Goal: Communication & Community: Answer question/provide support

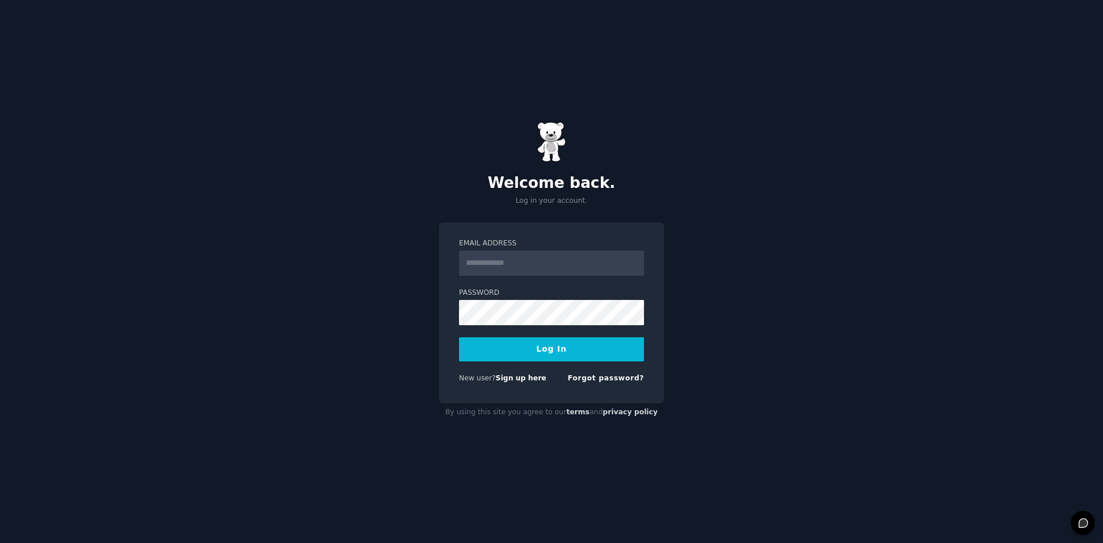
click at [0, 542] on com-1password-button at bounding box center [0, 543] width 0 height 0
type input "**********"
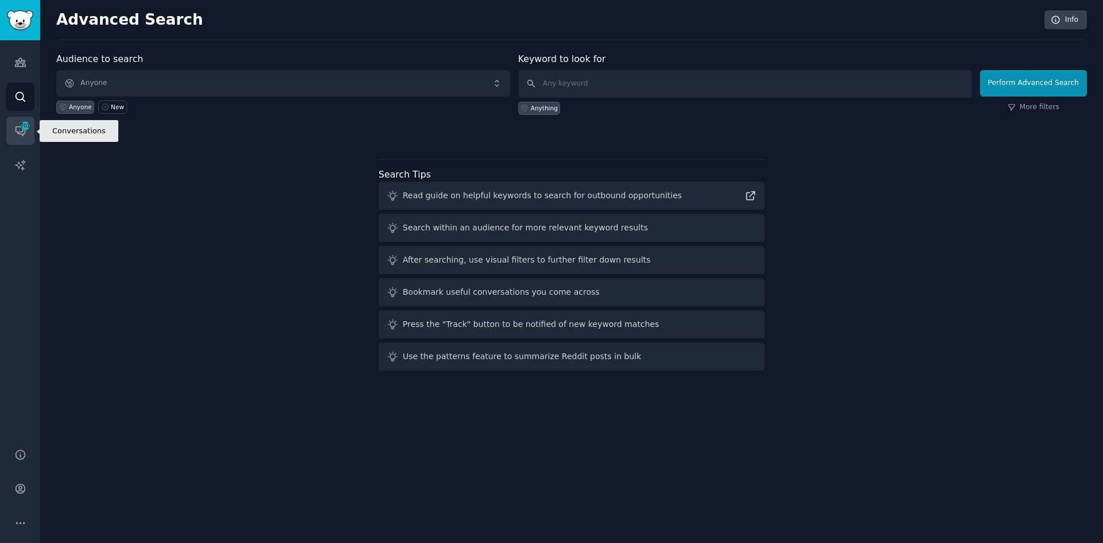
click at [26, 131] on icon "Sidebar" at bounding box center [20, 131] width 12 height 12
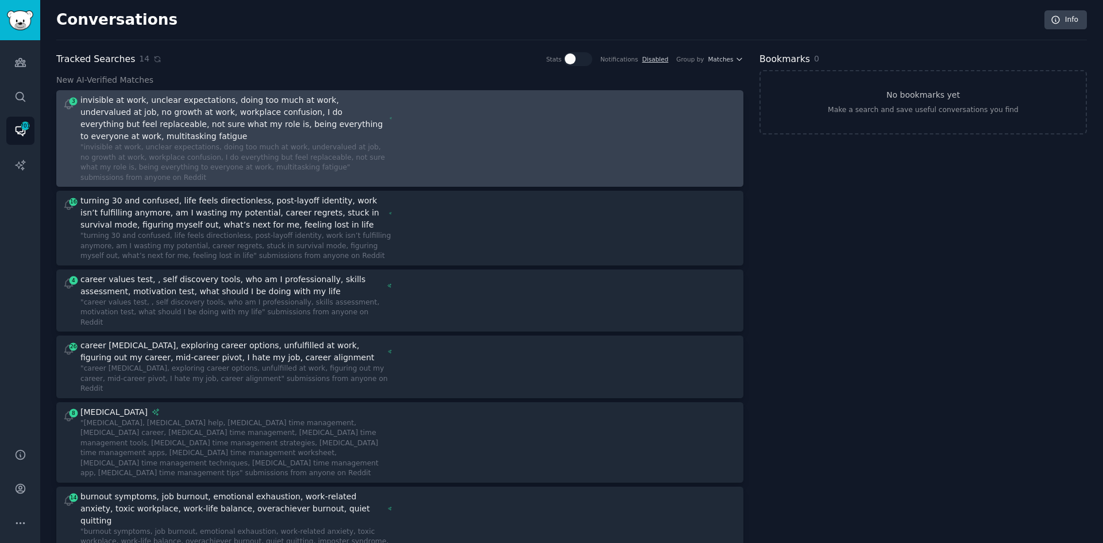
click at [385, 142] on div ""invisible at work, unclear expectations, doing too much at work, undervalued a…" at bounding box center [235, 162] width 311 height 40
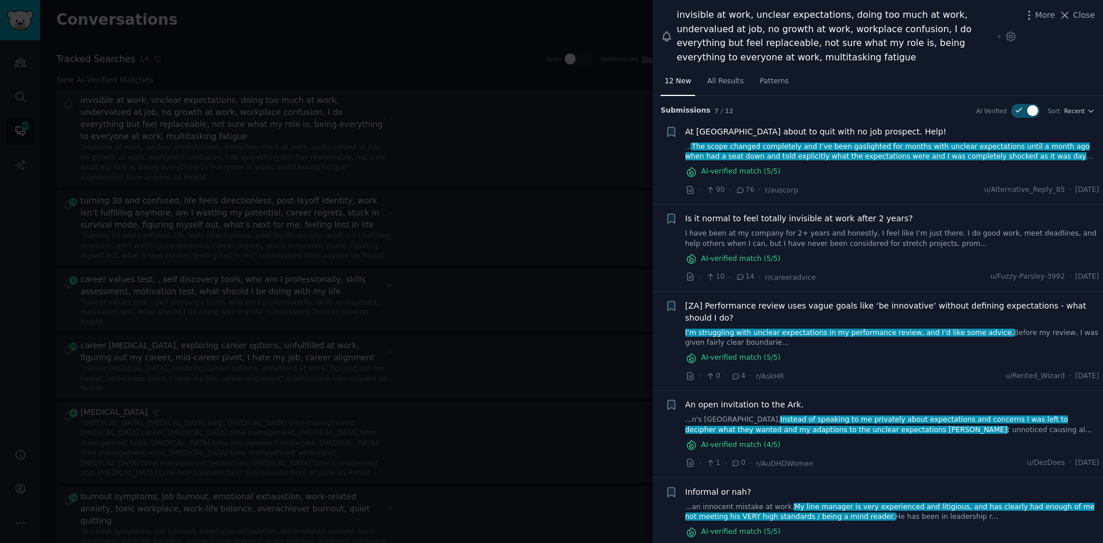
click at [277, 190] on div at bounding box center [551, 271] width 1103 height 543
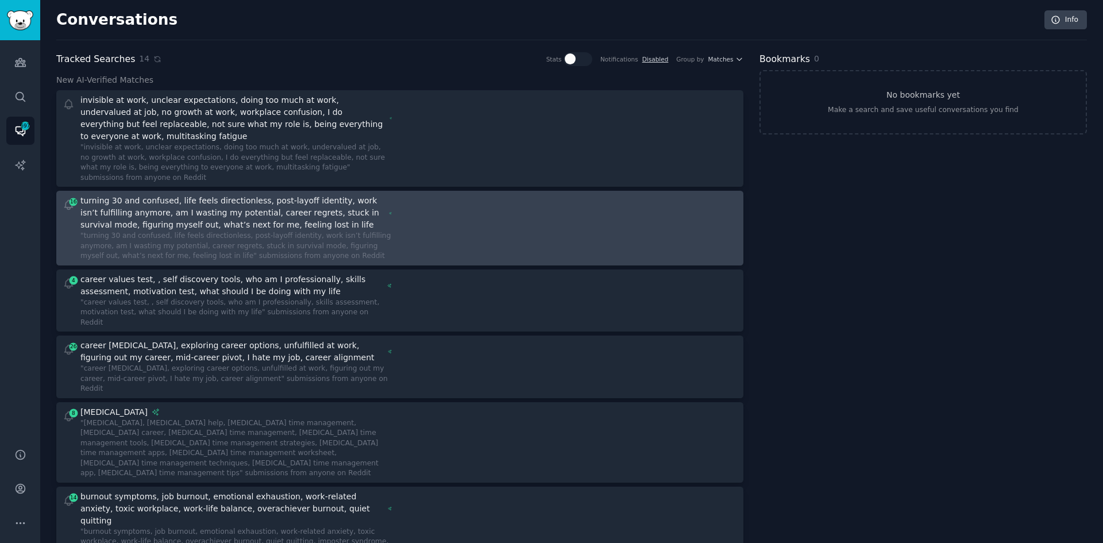
click at [299, 203] on div "turning 30 and confused, life feels directionless, post-layoff identity, work i…" at bounding box center [232, 213] width 304 height 36
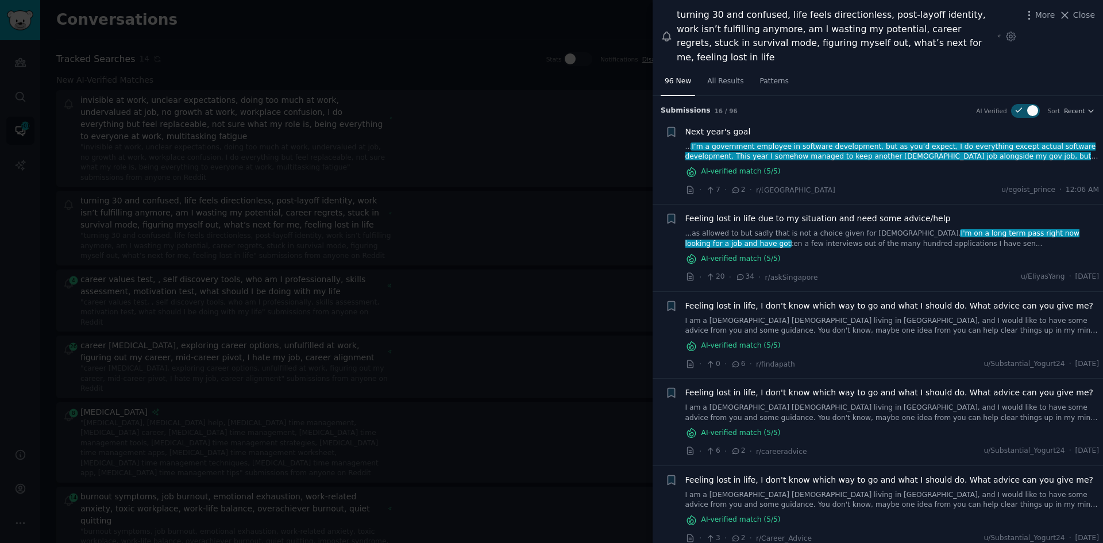
click at [841, 213] on span "Feeling lost in life due to my situation and need some advice/help" at bounding box center [817, 219] width 265 height 12
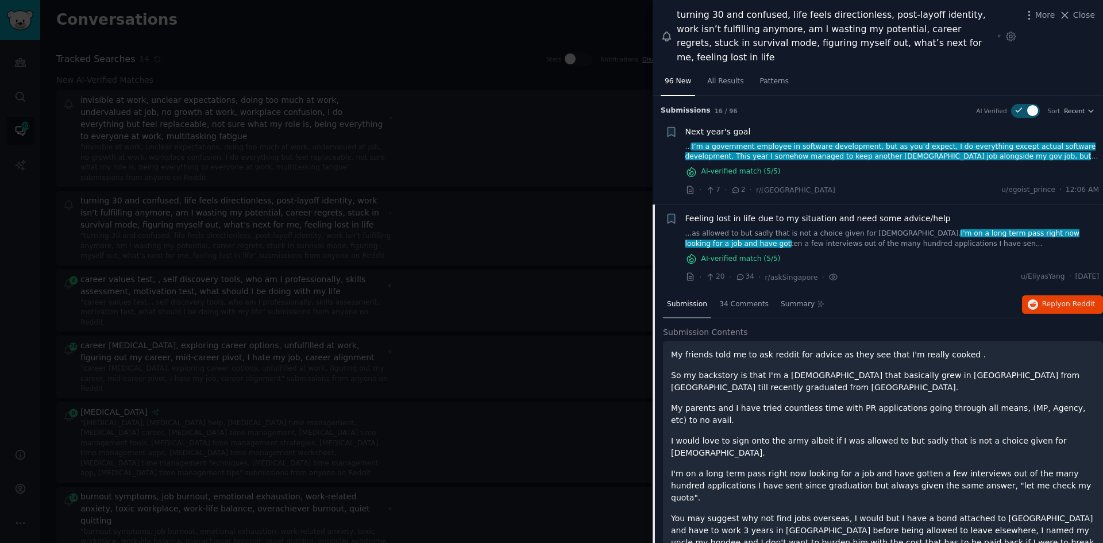
click at [801, 72] on div "96 New All Results Patterns" at bounding box center [878, 84] width 450 height 24
click at [786, 41] on div "turning 30 and confused, life feels directionless, post-layoff identity, work i…" at bounding box center [835, 36] width 316 height 56
click at [723, 24] on div "turning 30 and confused, life feels directionless, post-layoff identity, work i…" at bounding box center [835, 36] width 316 height 56
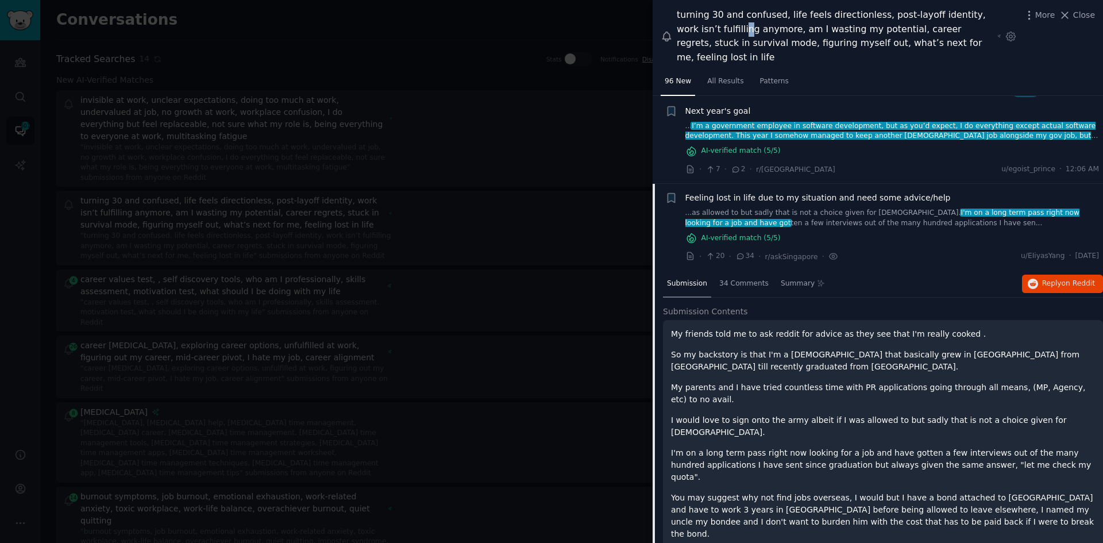
scroll to position [57, 0]
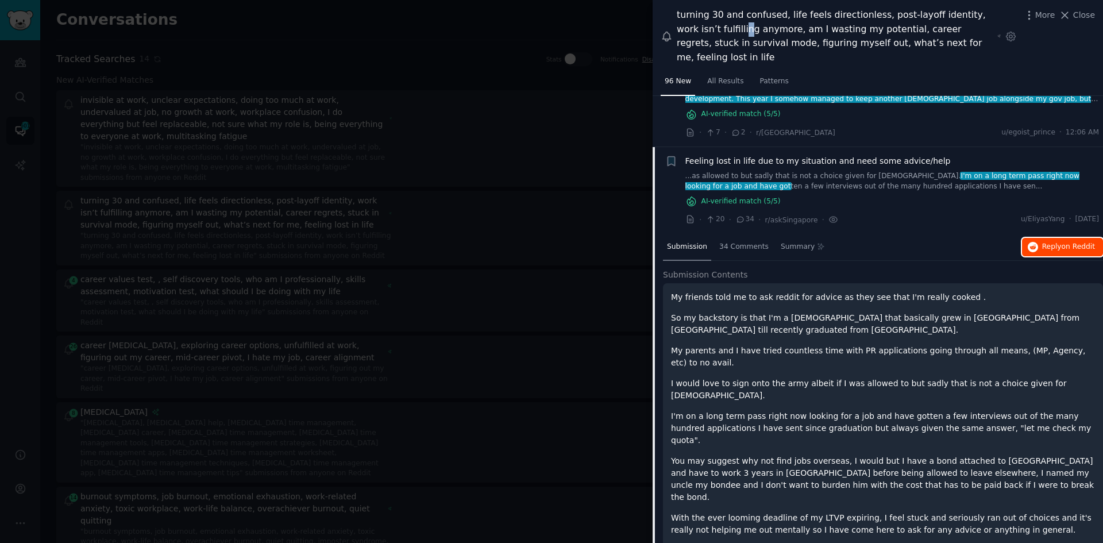
click at [1051, 242] on span "Reply on Reddit" at bounding box center [1068, 247] width 53 height 10
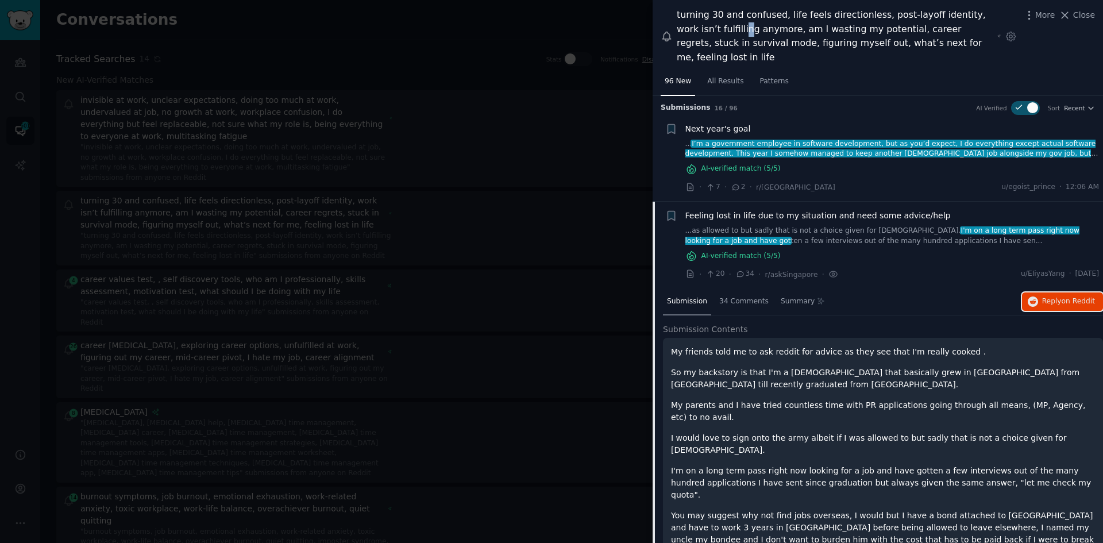
scroll to position [0, 0]
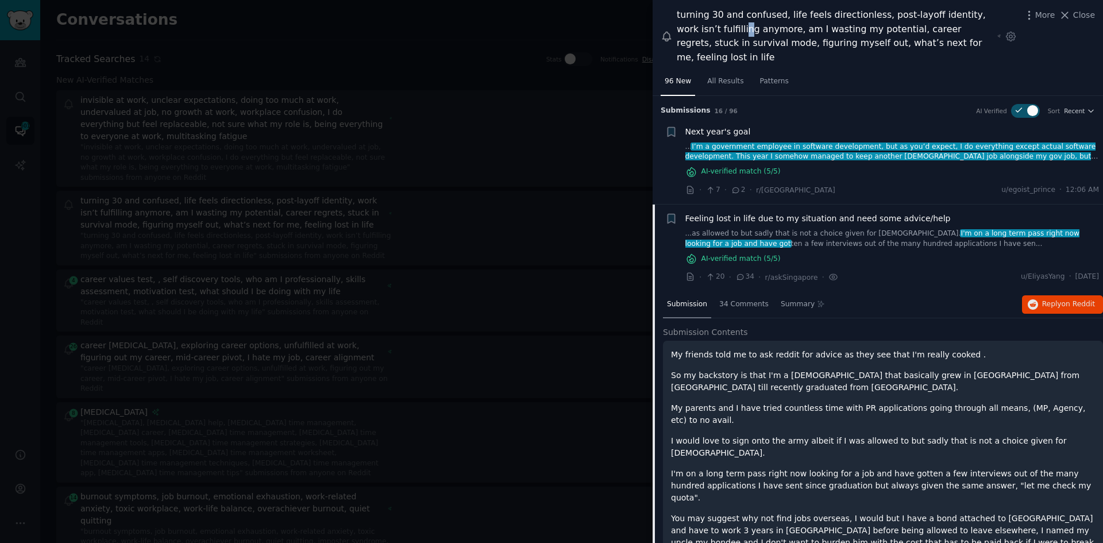
click at [722, 126] on span "Next year's goal" at bounding box center [717, 132] width 65 height 12
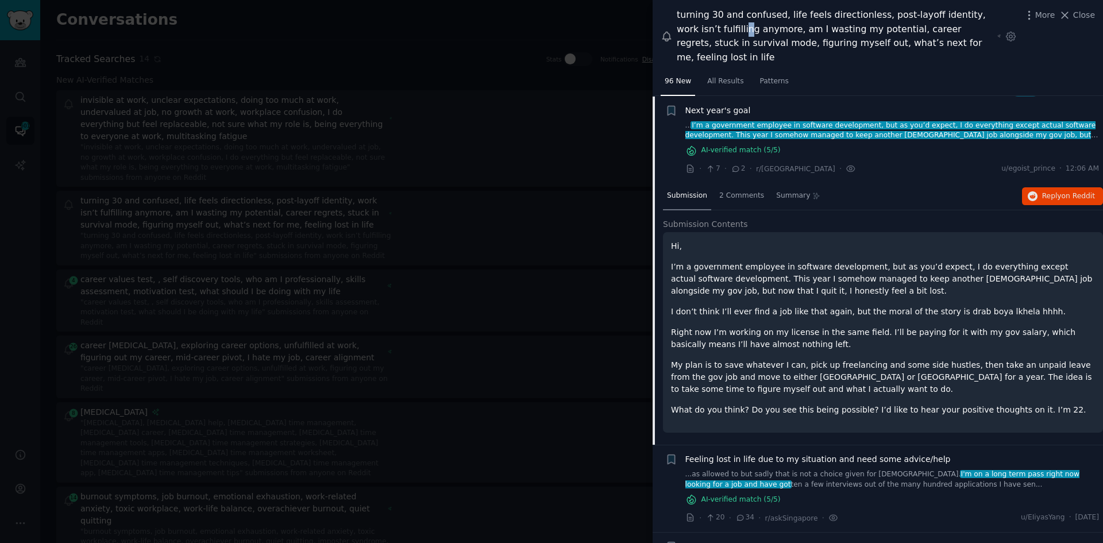
scroll to position [22, 0]
click at [1057, 191] on span "Reply on Reddit" at bounding box center [1068, 196] width 53 height 10
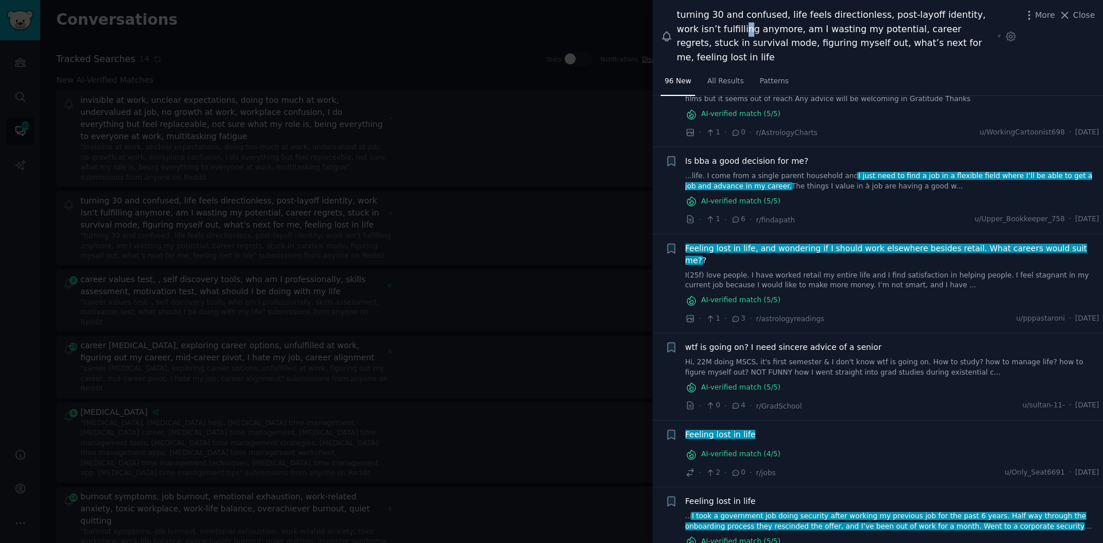
scroll to position [1195, 0]
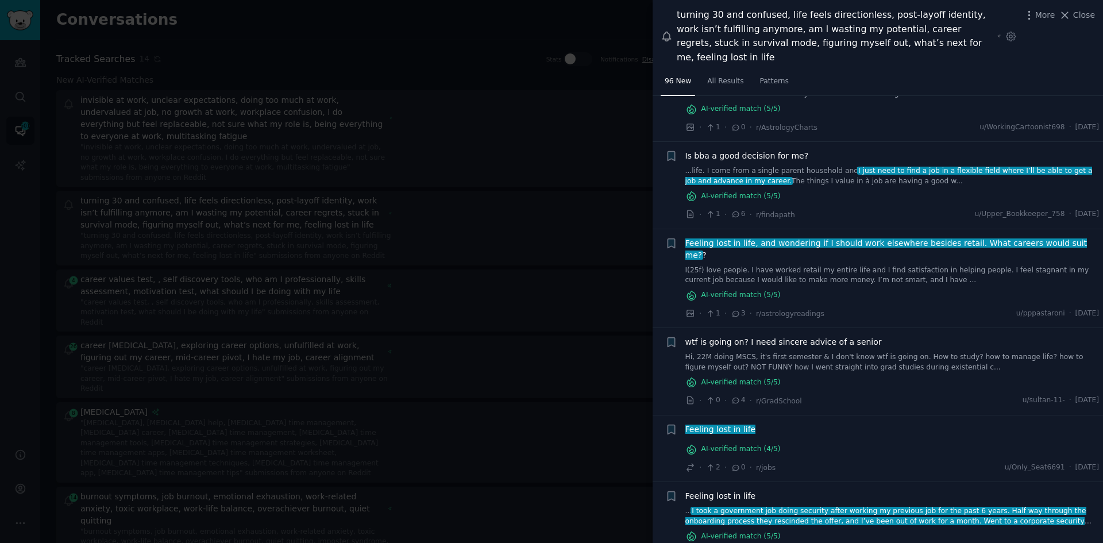
click at [214, 264] on div at bounding box center [551, 271] width 1103 height 543
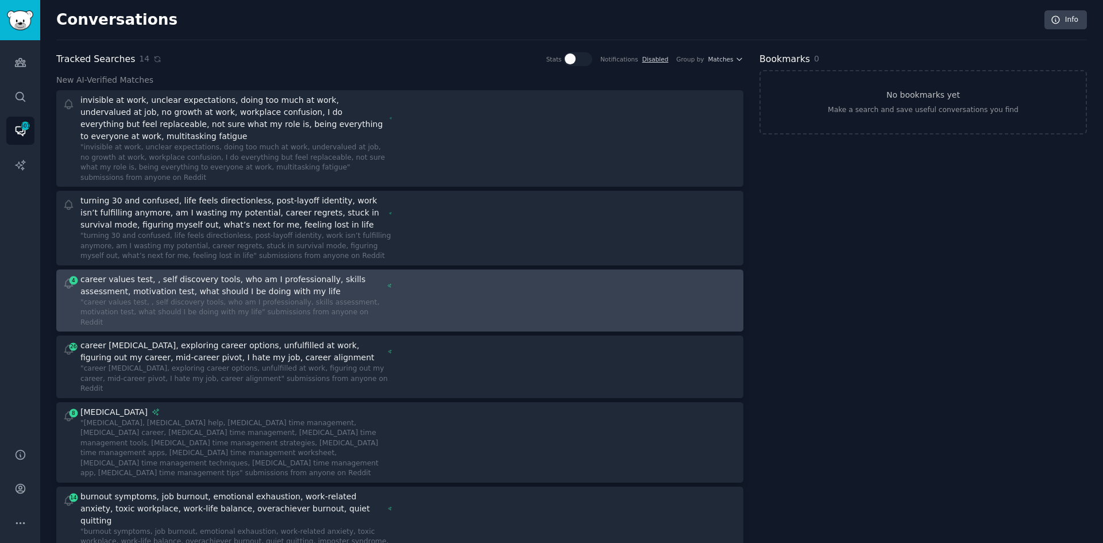
click at [227, 273] on div "career values test, , self discovery tools, who am I professionally, skills ass…" at bounding box center [231, 285] width 303 height 24
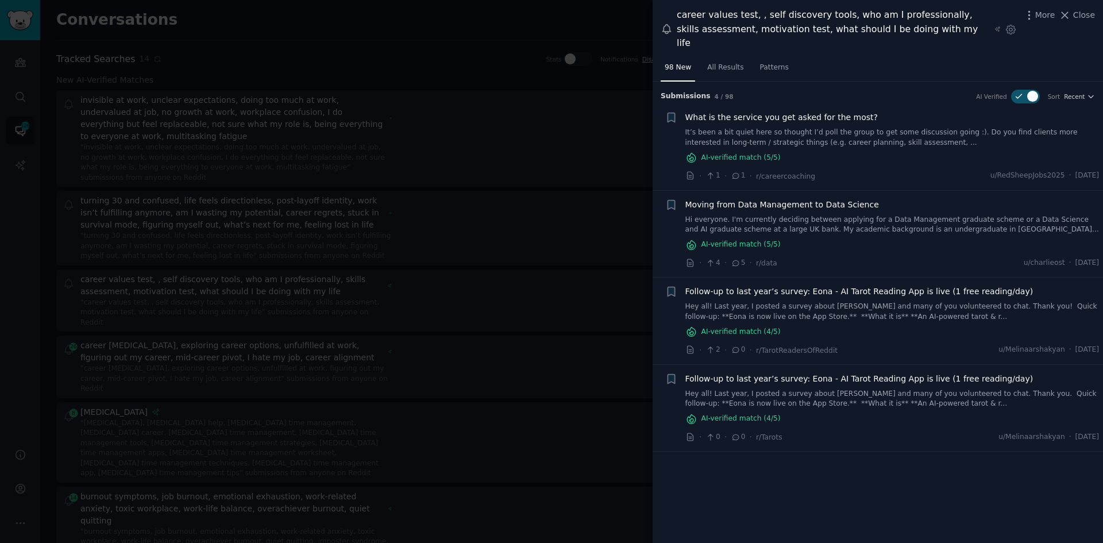
click at [779, 111] on span "What is the service you get asked for the most?" at bounding box center [781, 117] width 192 height 12
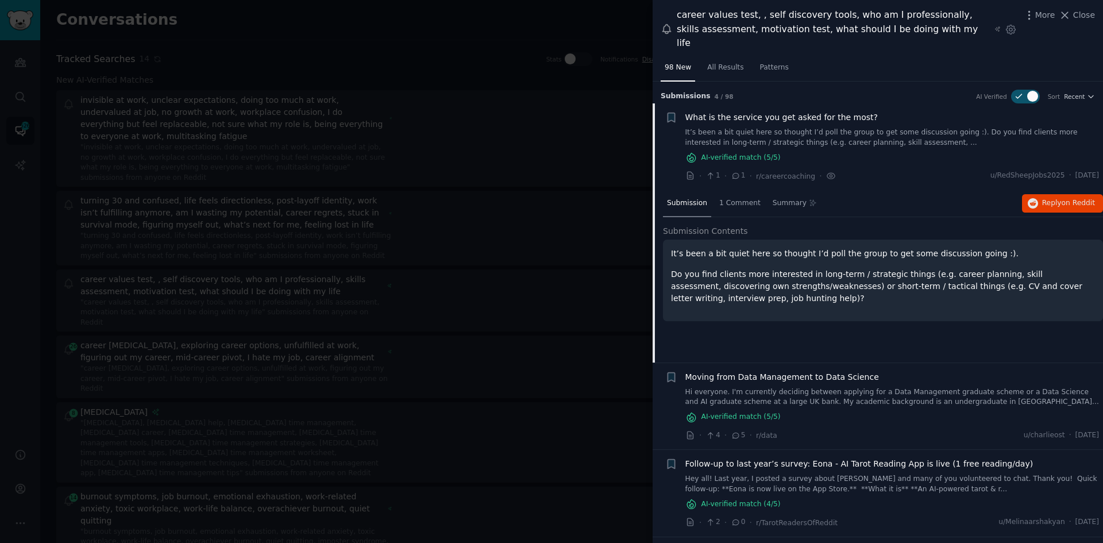
scroll to position [22, 0]
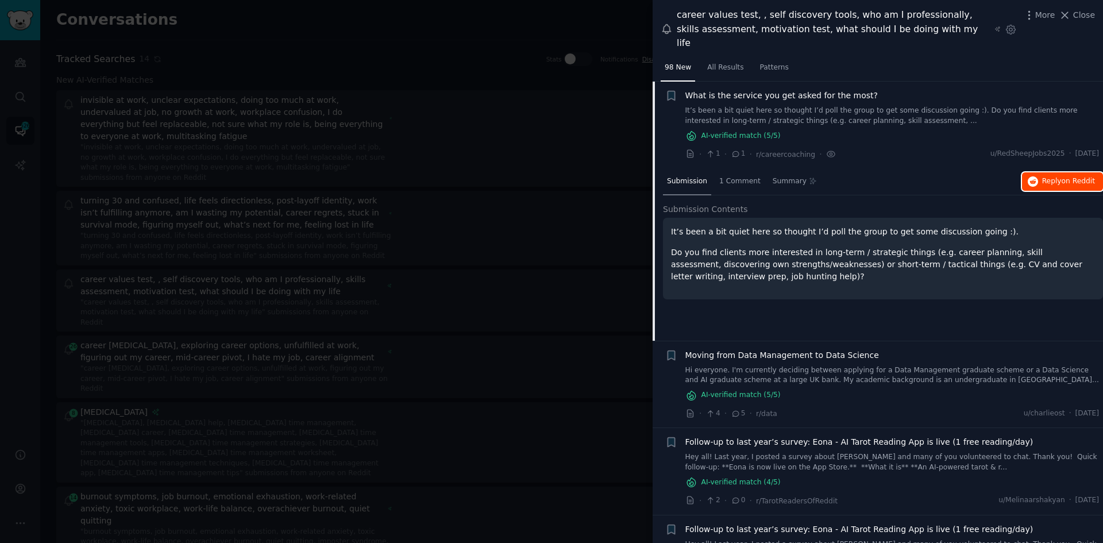
click at [1050, 176] on span "Reply on Reddit" at bounding box center [1068, 181] width 53 height 10
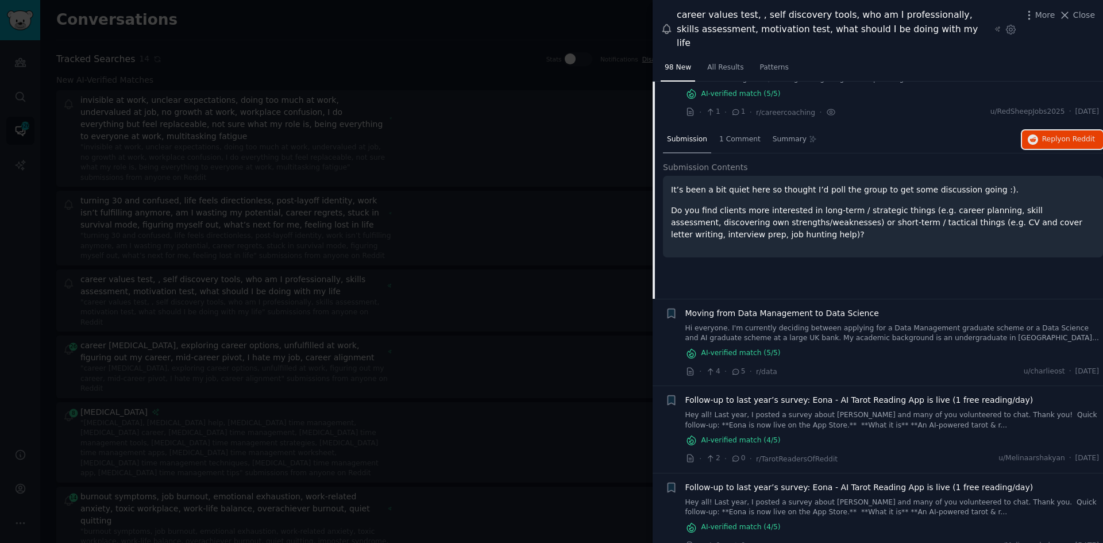
scroll to position [67, 0]
click at [269, 328] on div at bounding box center [551, 271] width 1103 height 543
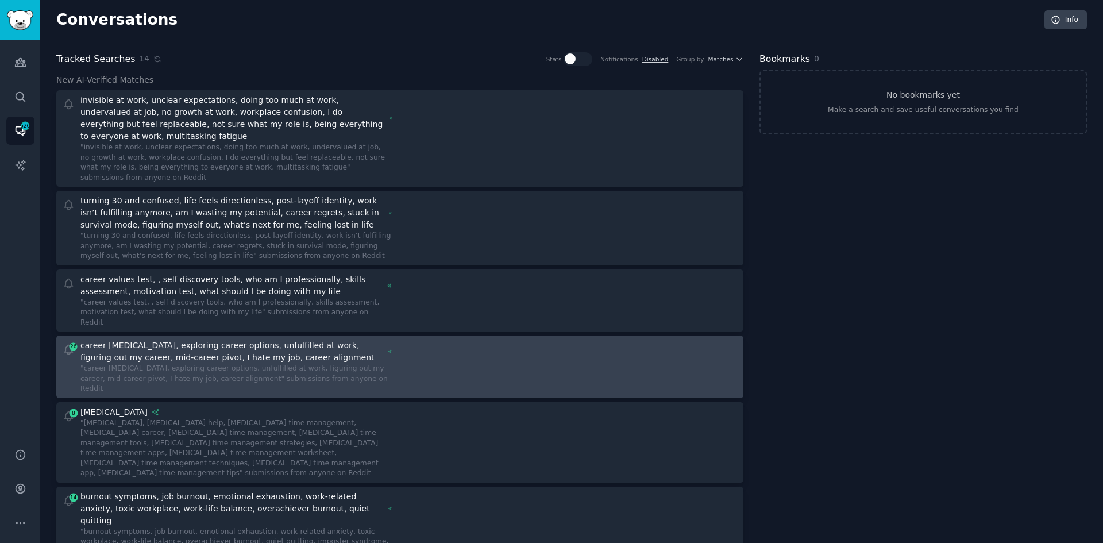
click at [269, 339] on div "career [MEDICAL_DATA], exploring career options, unfulfilled at work, figuring …" at bounding box center [231, 351] width 303 height 24
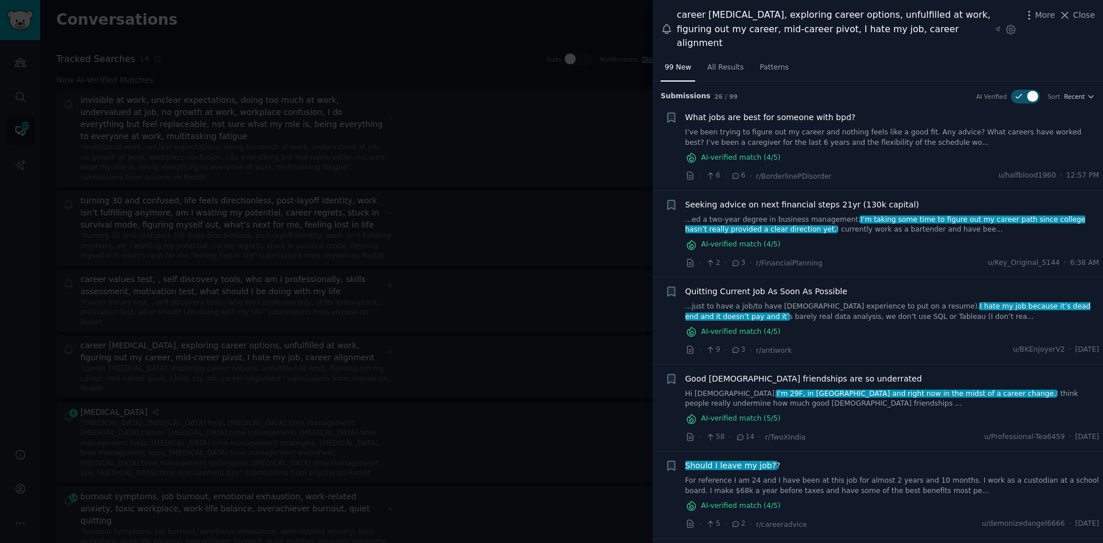
click at [814, 111] on span "What jobs are best for someone with bpd?" at bounding box center [770, 117] width 171 height 12
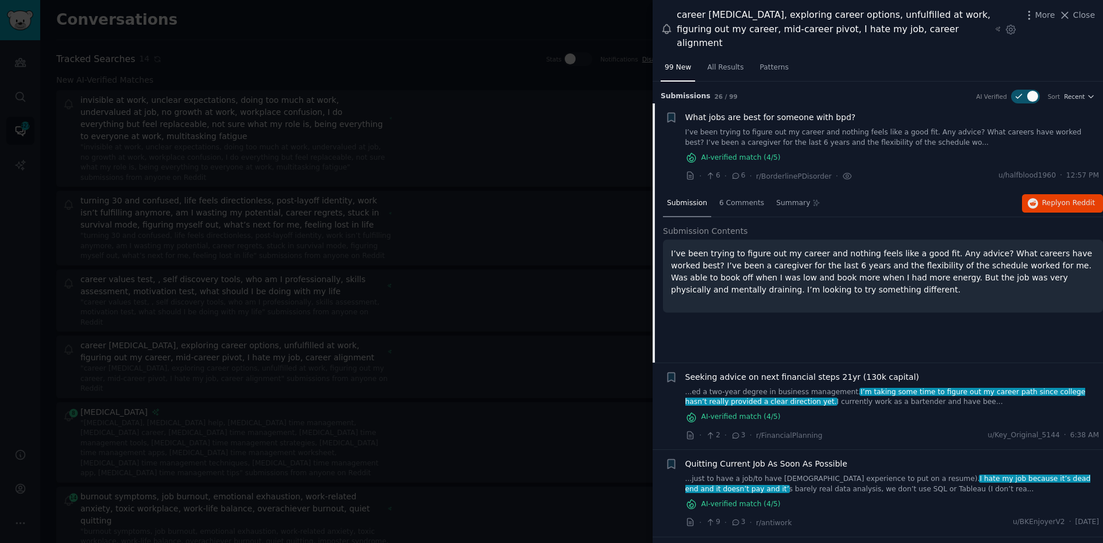
scroll to position [22, 0]
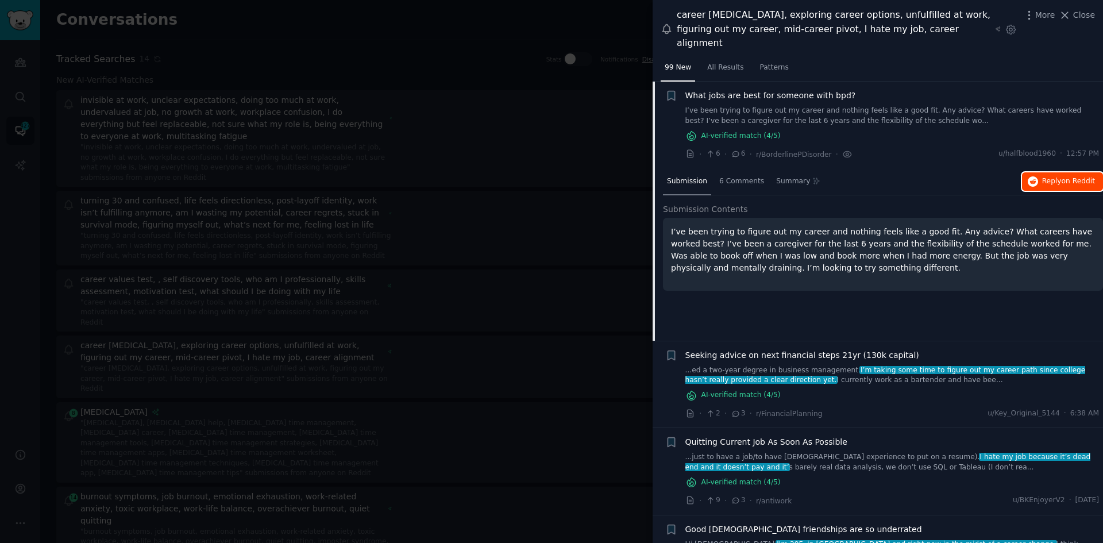
click at [1054, 176] on span "Reply on Reddit" at bounding box center [1068, 181] width 53 height 10
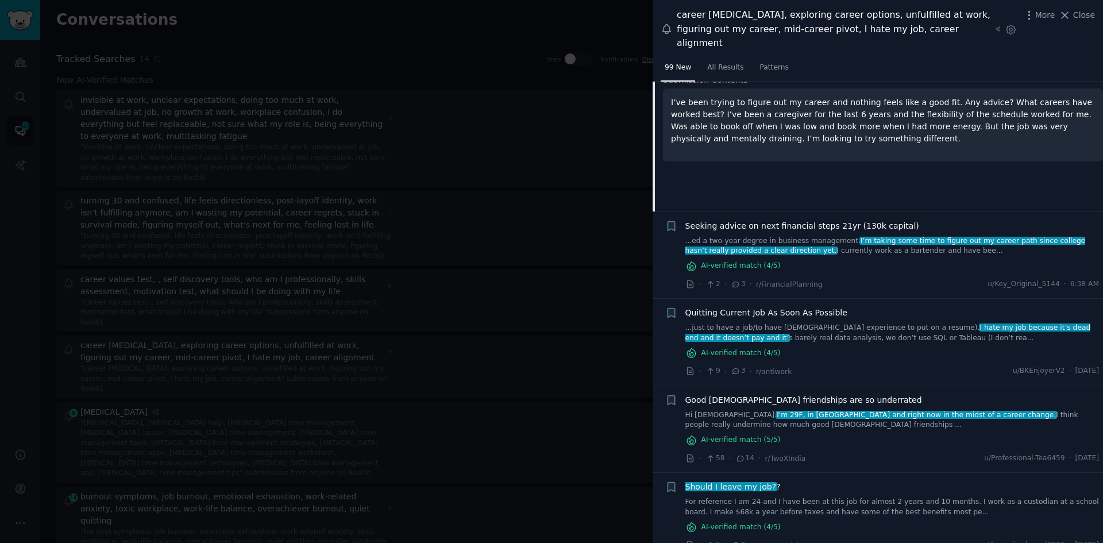
scroll to position [194, 0]
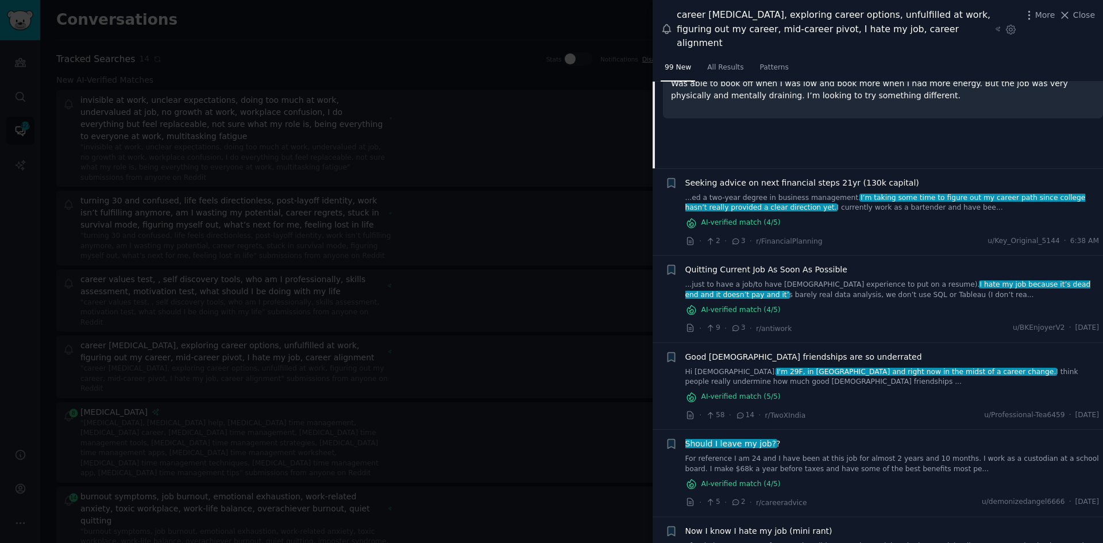
click at [763, 264] on span "Quitting Current Job As Soon As Possible" at bounding box center [766, 270] width 162 height 12
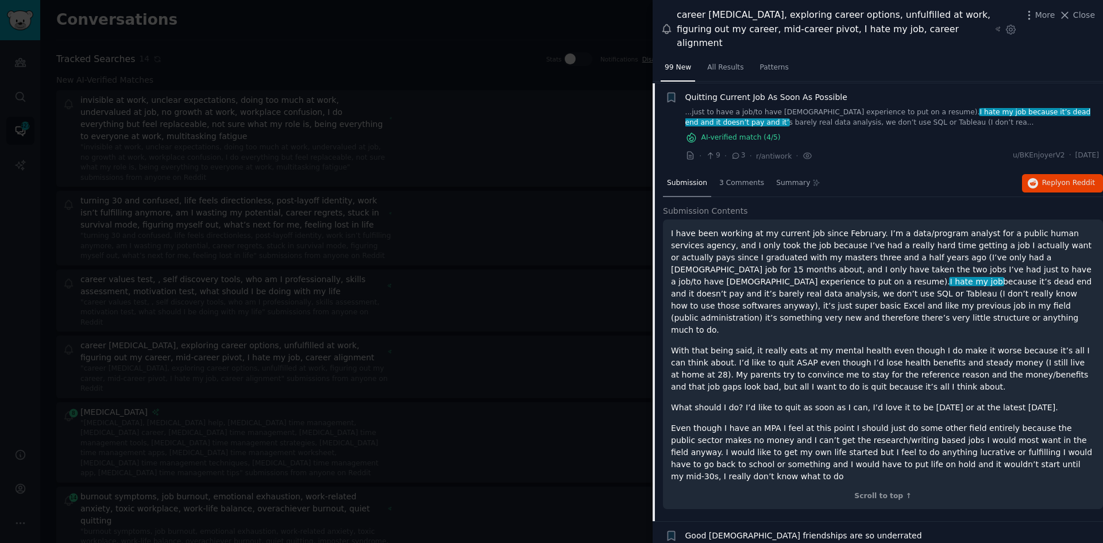
scroll to position [196, 0]
click at [1061, 177] on span "on Reddit" at bounding box center [1077, 181] width 33 height 8
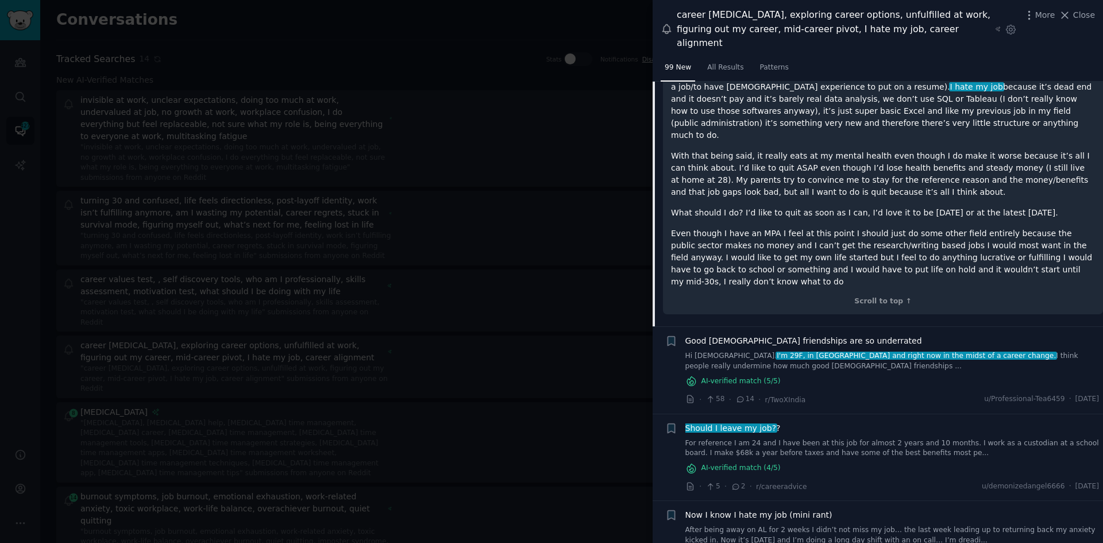
scroll to position [426, 0]
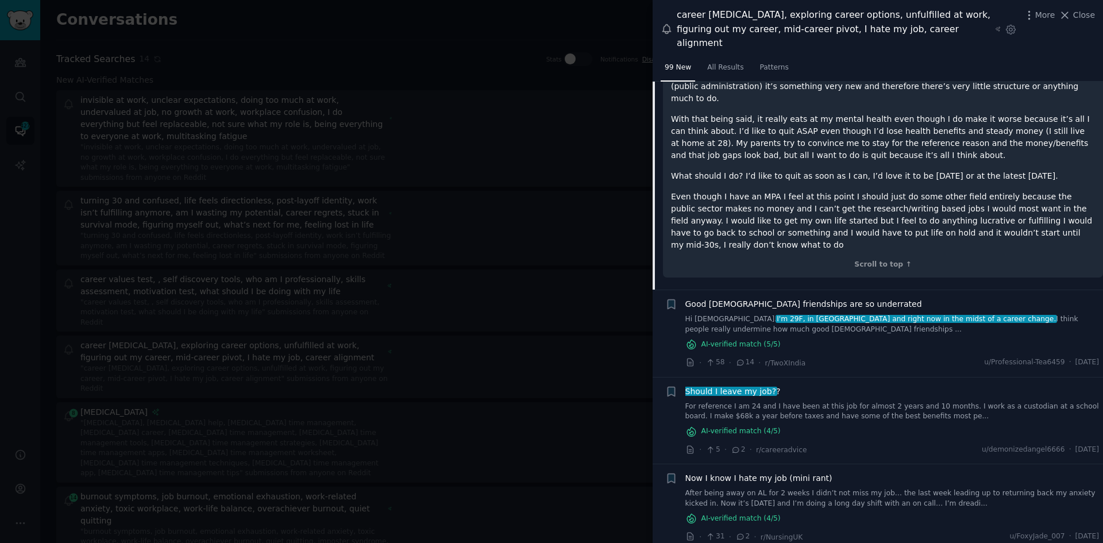
click at [751, 387] on span "Should I leave my job?" at bounding box center [730, 391] width 93 height 9
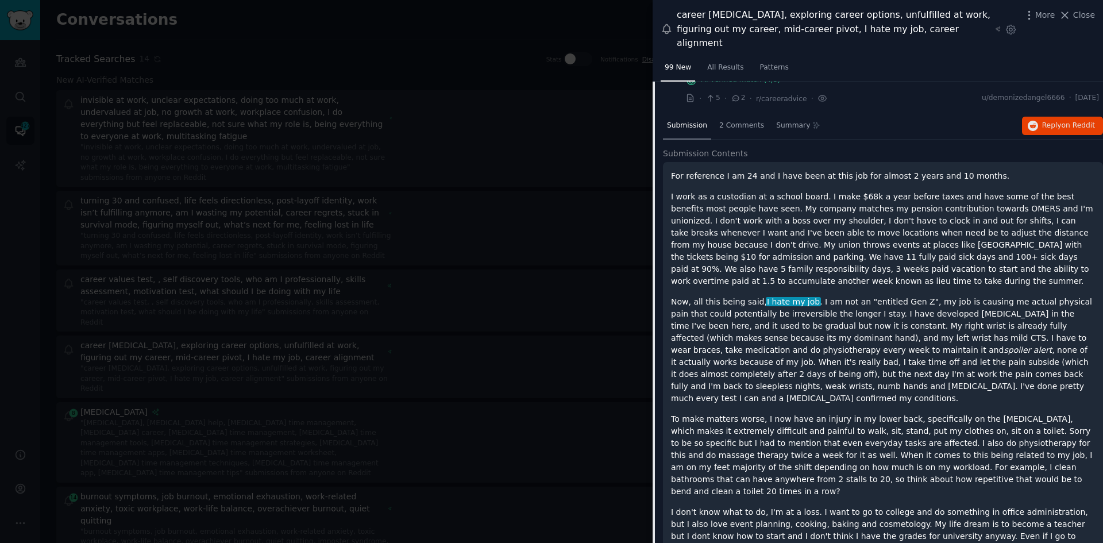
scroll to position [370, 0]
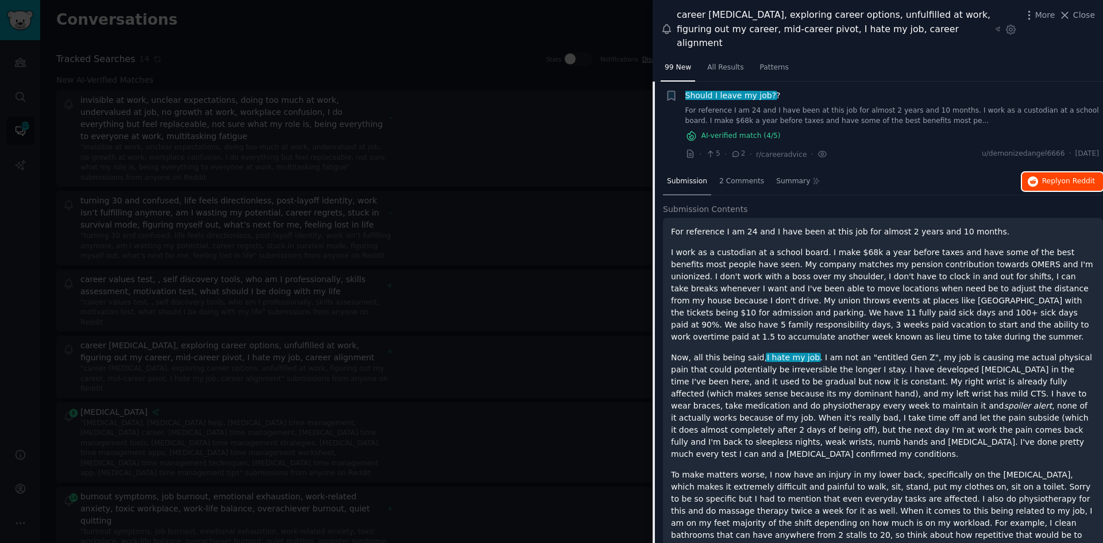
click at [1046, 176] on span "Reply on Reddit" at bounding box center [1068, 181] width 53 height 10
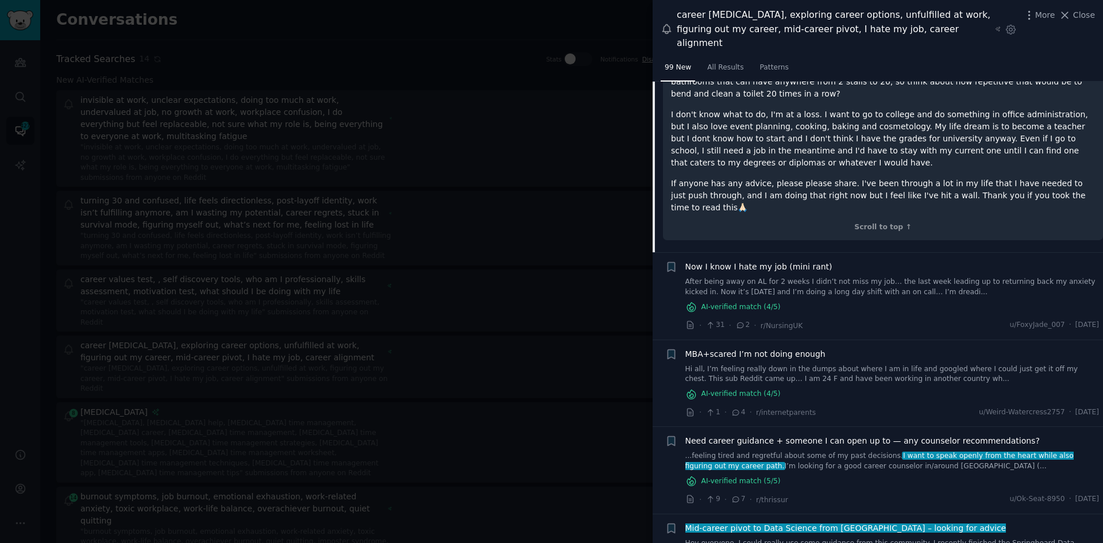
scroll to position [829, 0]
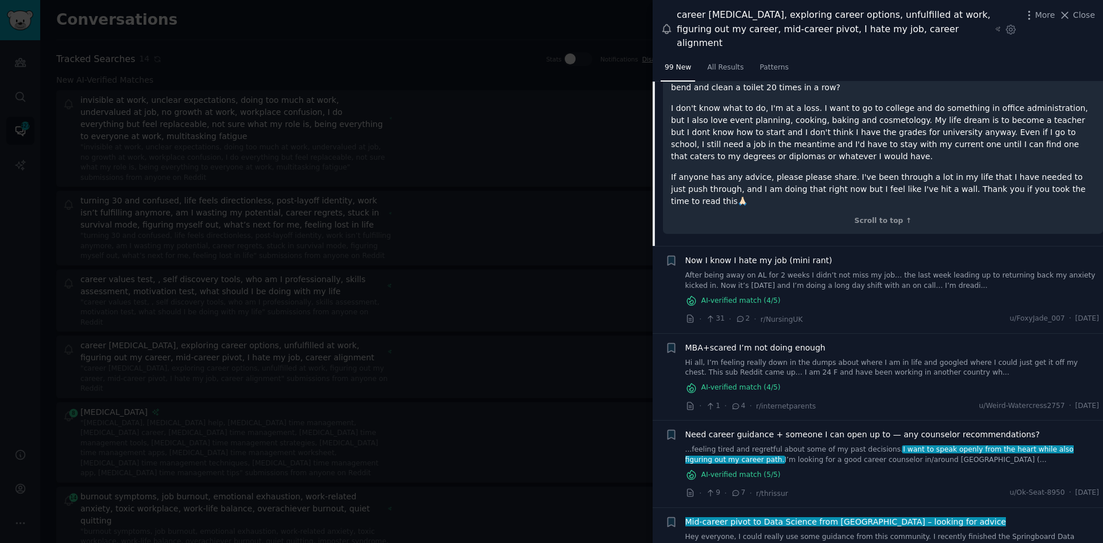
click at [765, 254] on span "Now I know I hate my job (mini rant)" at bounding box center [758, 260] width 147 height 12
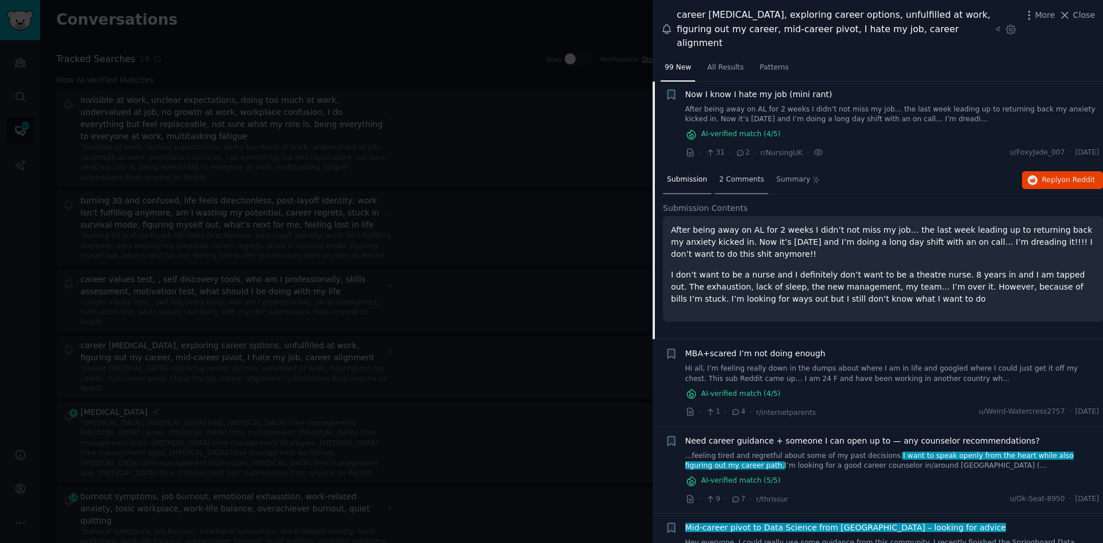
scroll to position [457, 0]
click at [1055, 176] on span "Reply on Reddit" at bounding box center [1068, 181] width 53 height 10
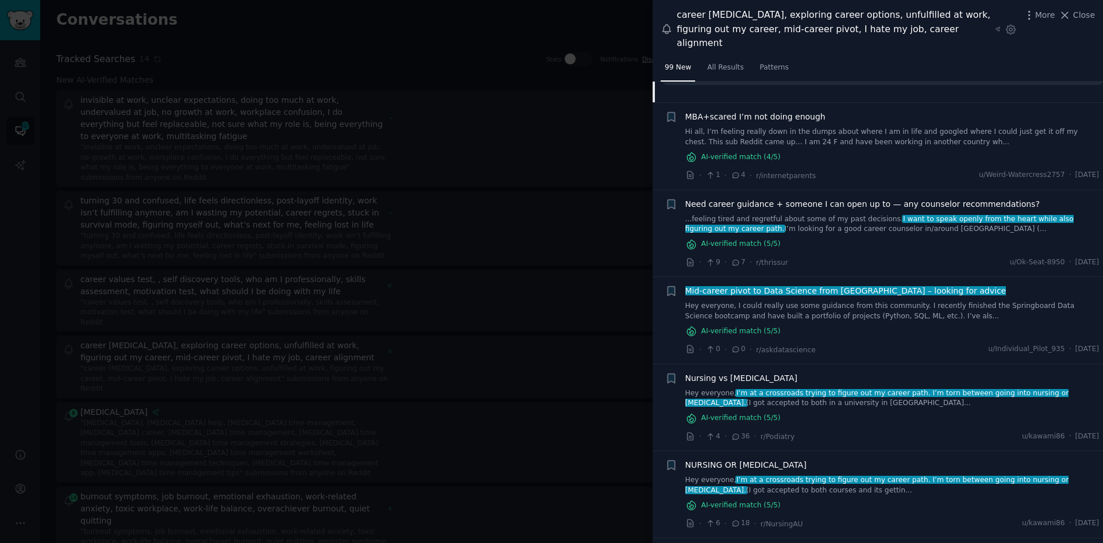
scroll to position [744, 0]
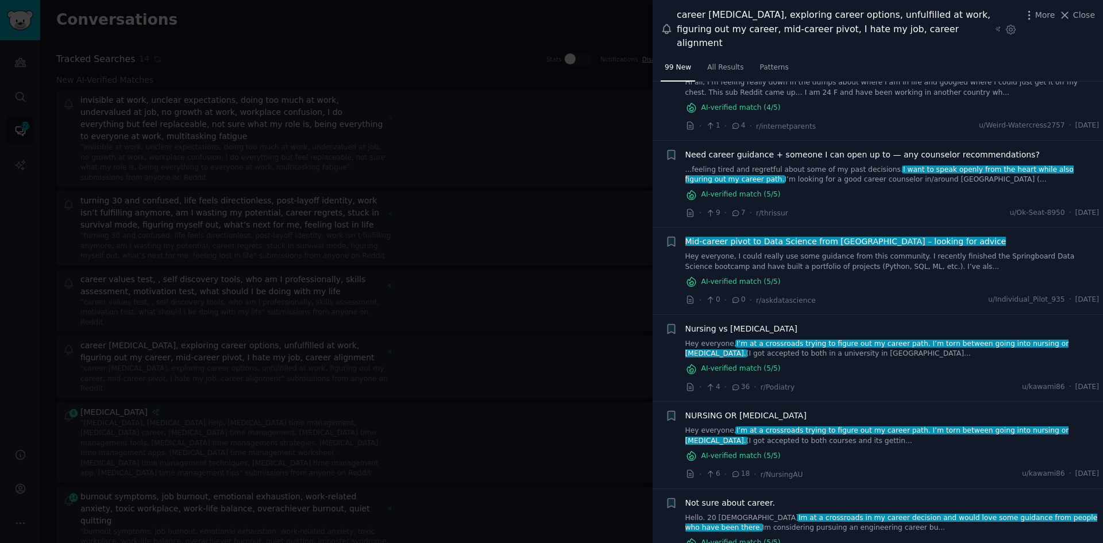
click at [717, 323] on span "Nursing vs [MEDICAL_DATA]" at bounding box center [741, 329] width 113 height 12
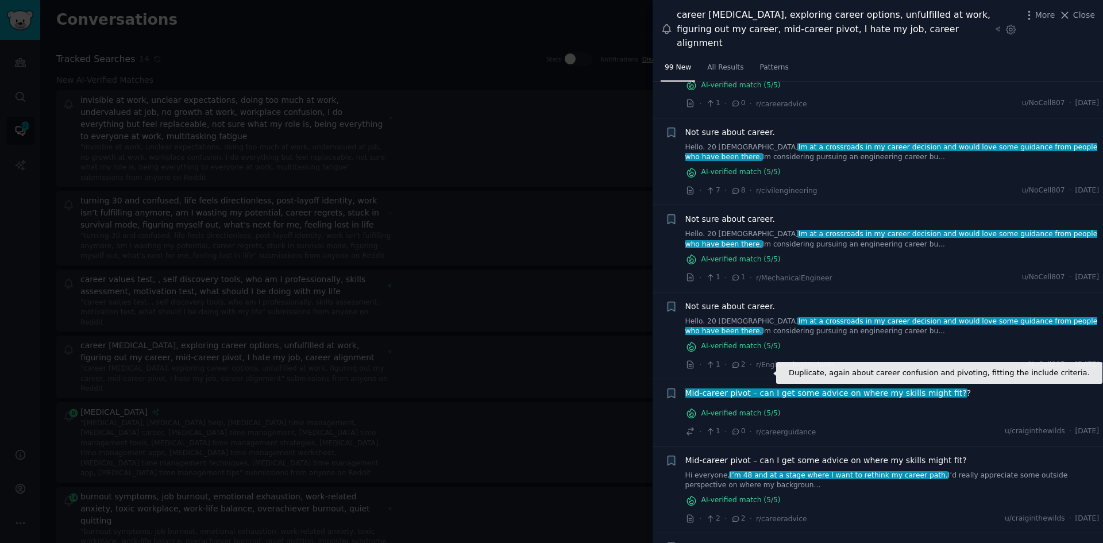
scroll to position [1609, 0]
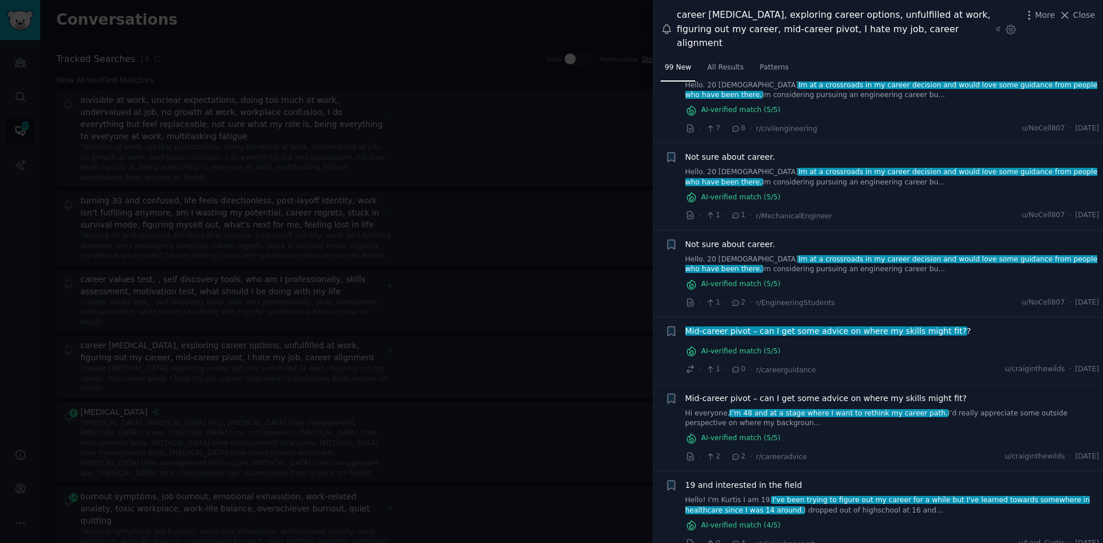
click at [245, 443] on div at bounding box center [551, 271] width 1103 height 543
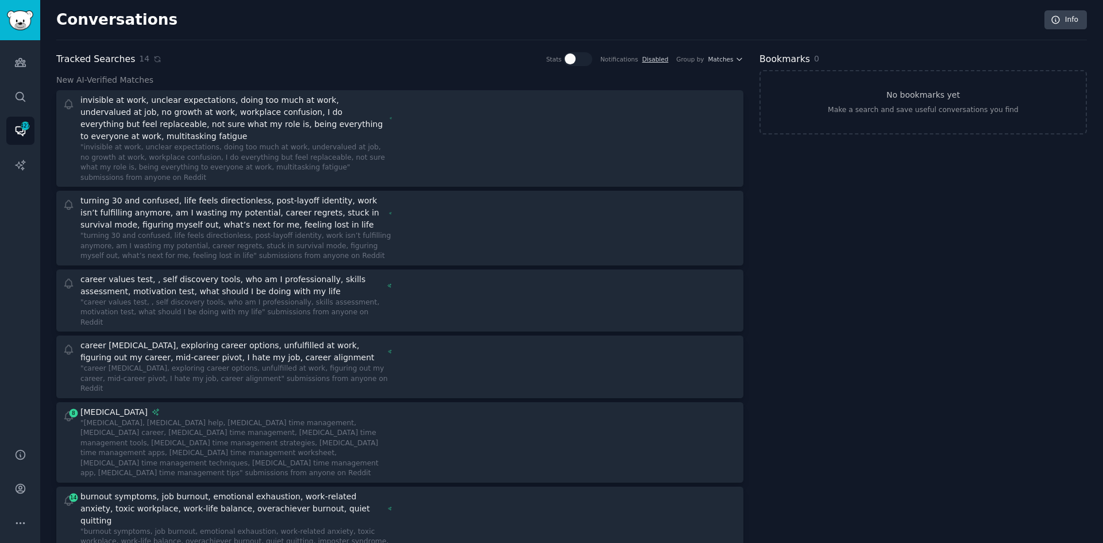
click at [244, 491] on div "burnout symptoms, job burnout, emotional exhaustion, work-related anxiety, toxi…" at bounding box center [231, 509] width 303 height 36
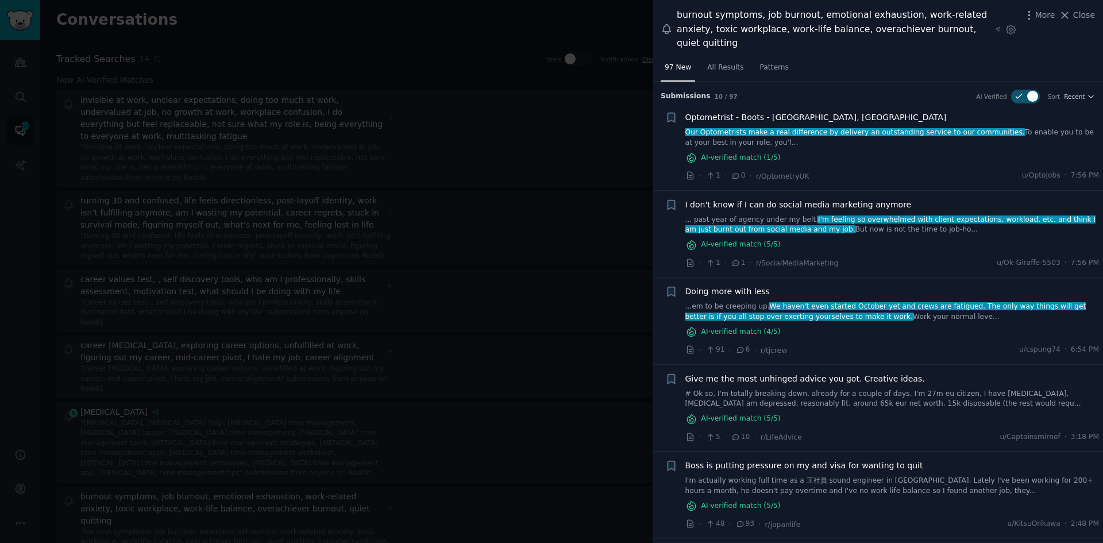
click at [739, 199] on span "I don't know if I can do social media marketing anymore" at bounding box center [798, 205] width 226 height 12
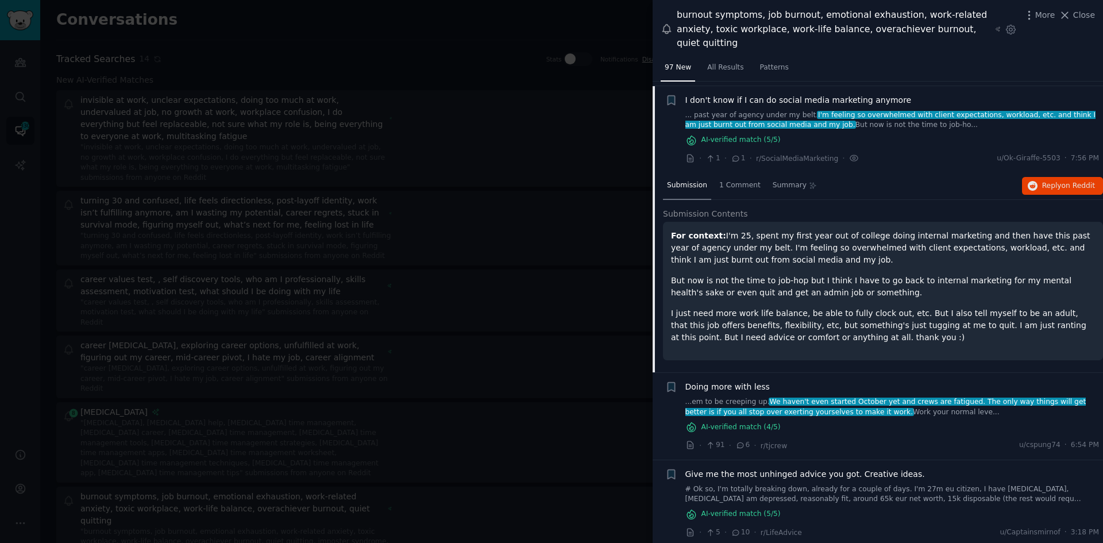
scroll to position [109, 0]
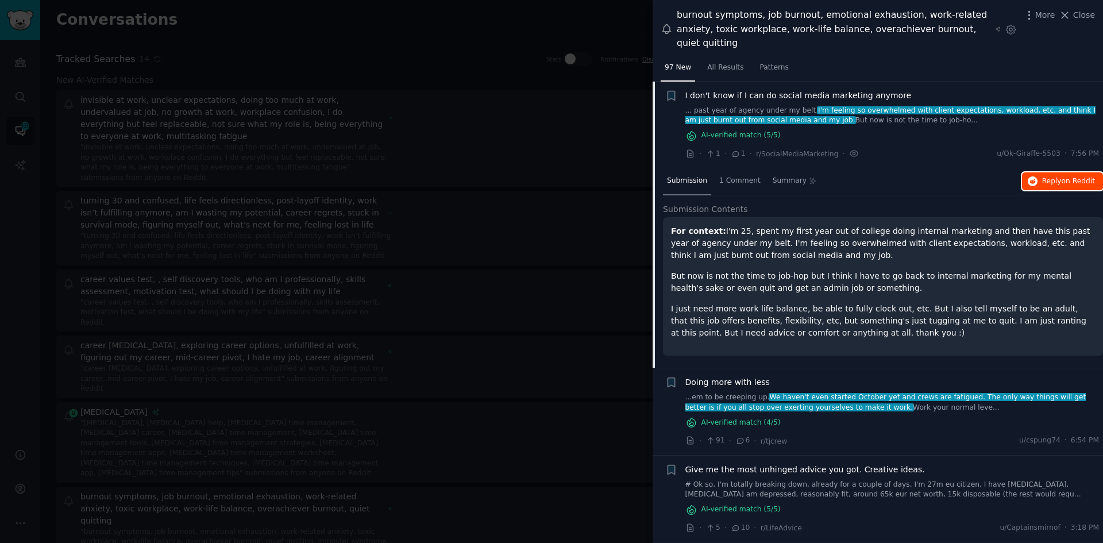
click at [1057, 176] on span "Reply on Reddit" at bounding box center [1068, 181] width 53 height 10
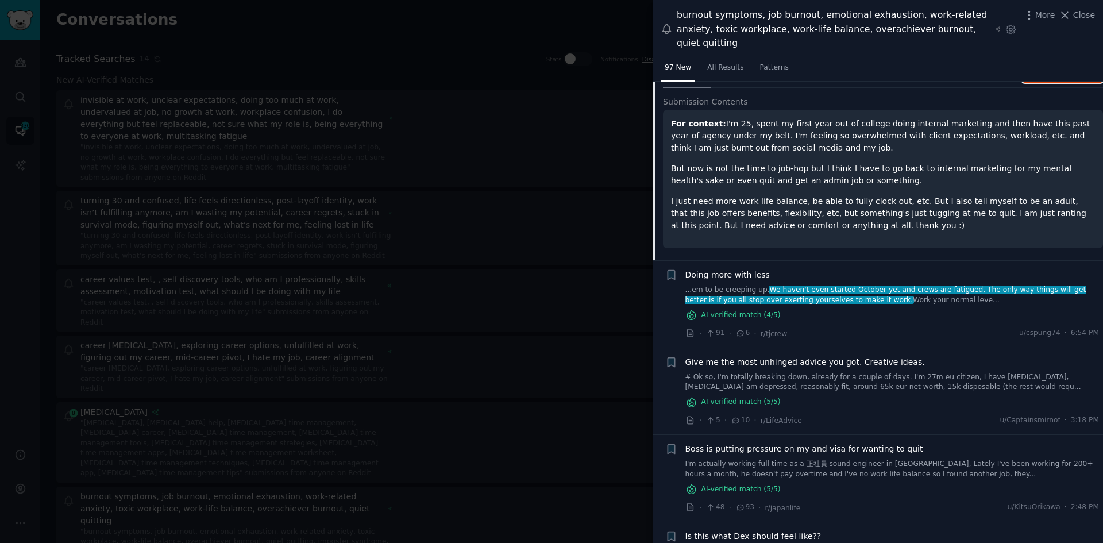
scroll to position [224, 0]
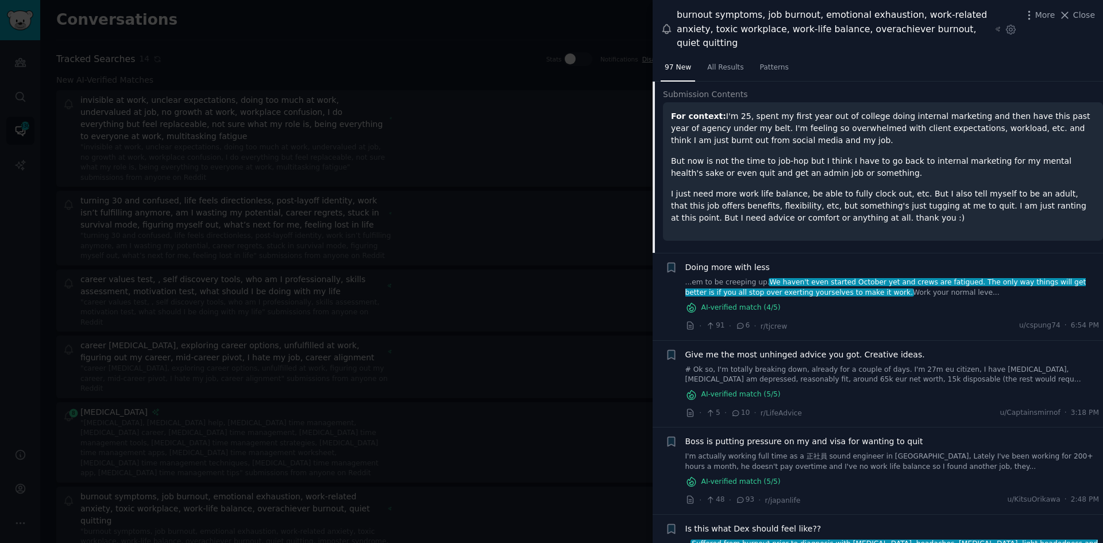
click at [733, 261] on span "Doing more with less" at bounding box center [727, 267] width 84 height 12
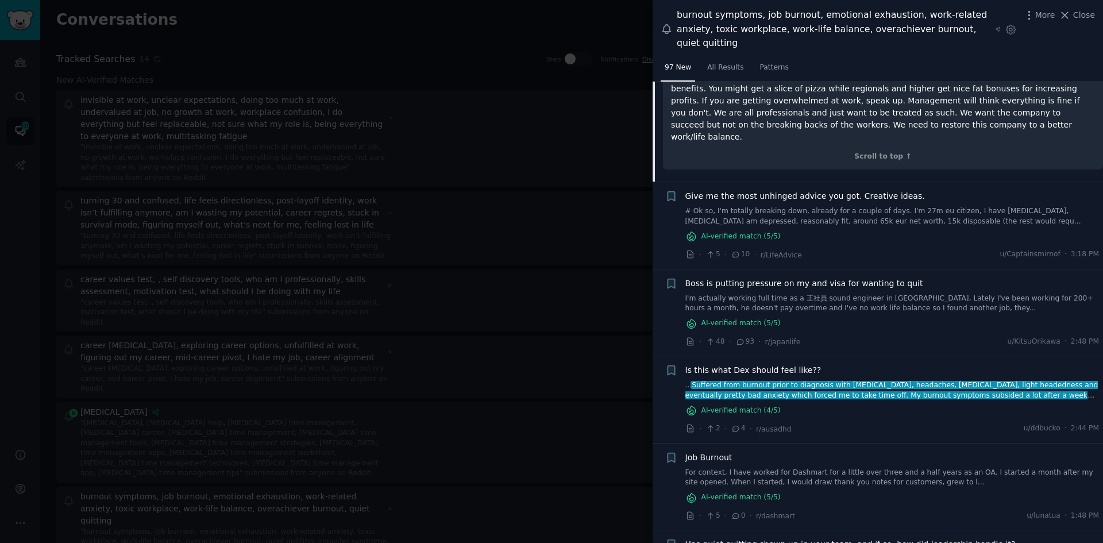
scroll to position [426, 0]
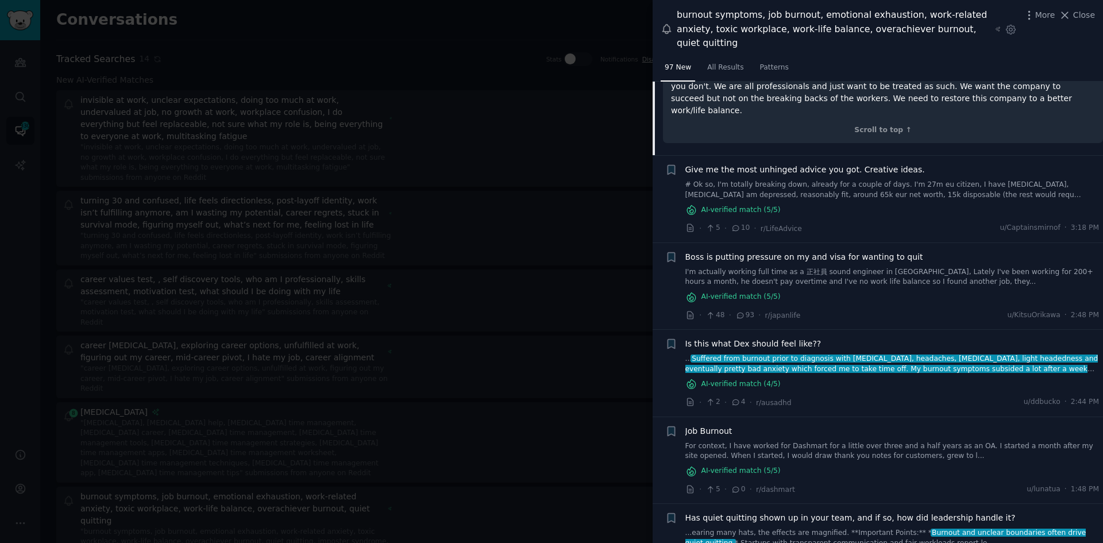
click at [751, 338] on span "Is this what Dex should feel like??" at bounding box center [753, 344] width 136 height 12
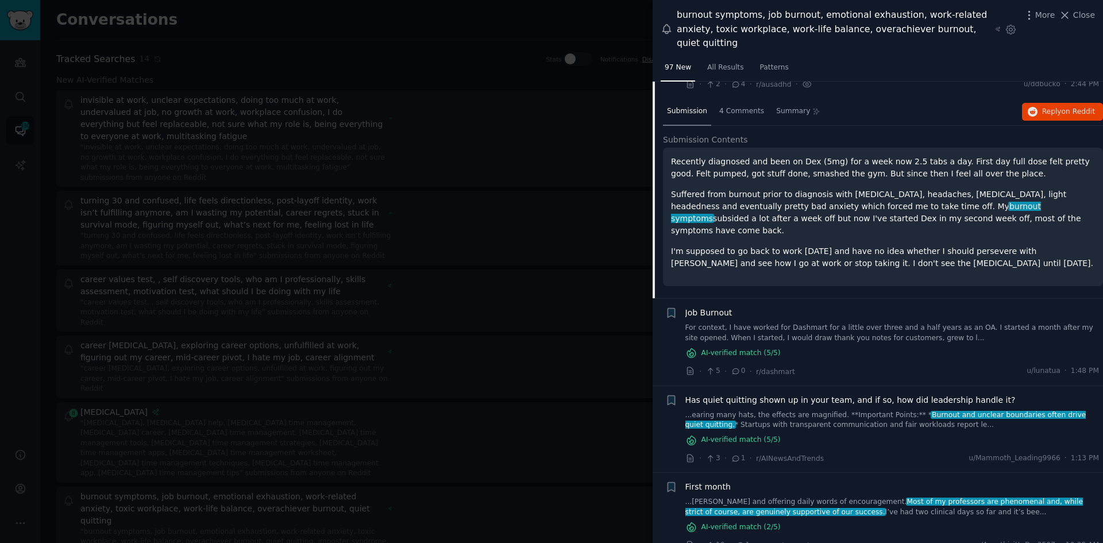
scroll to position [572, 0]
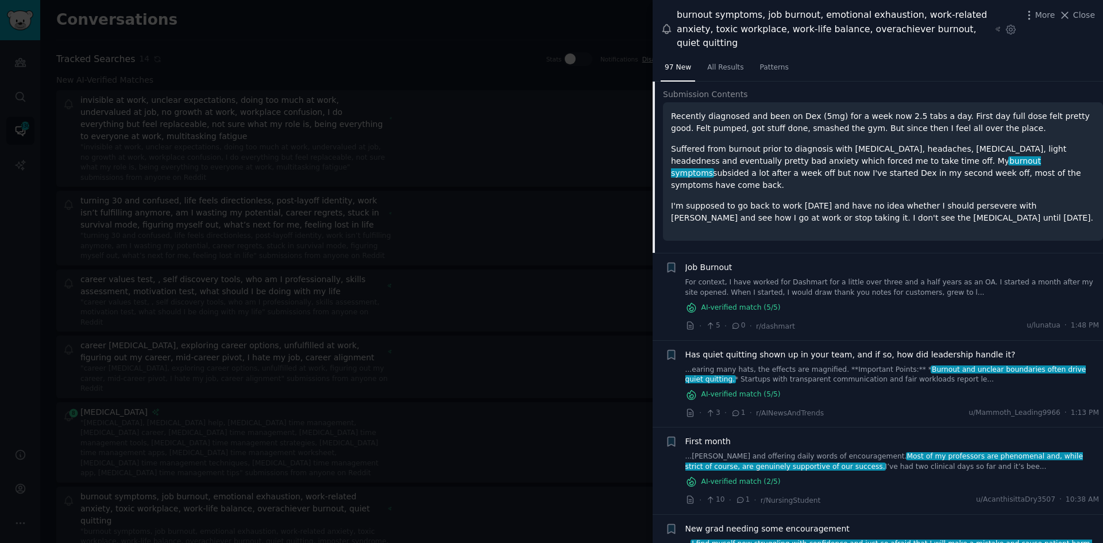
click at [705, 261] on span "Job Burnout" at bounding box center [708, 267] width 47 height 12
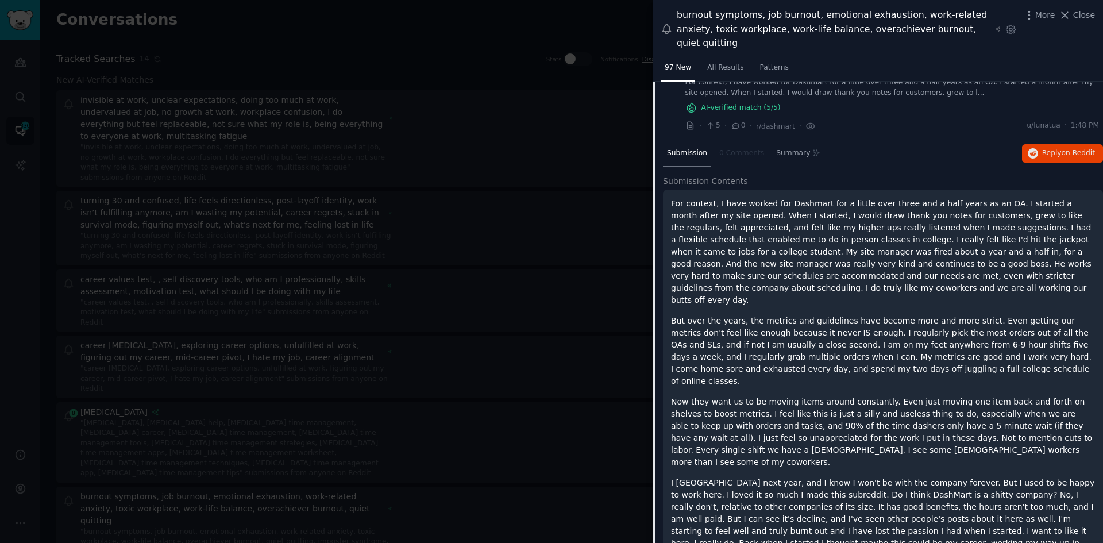
scroll to position [544, 0]
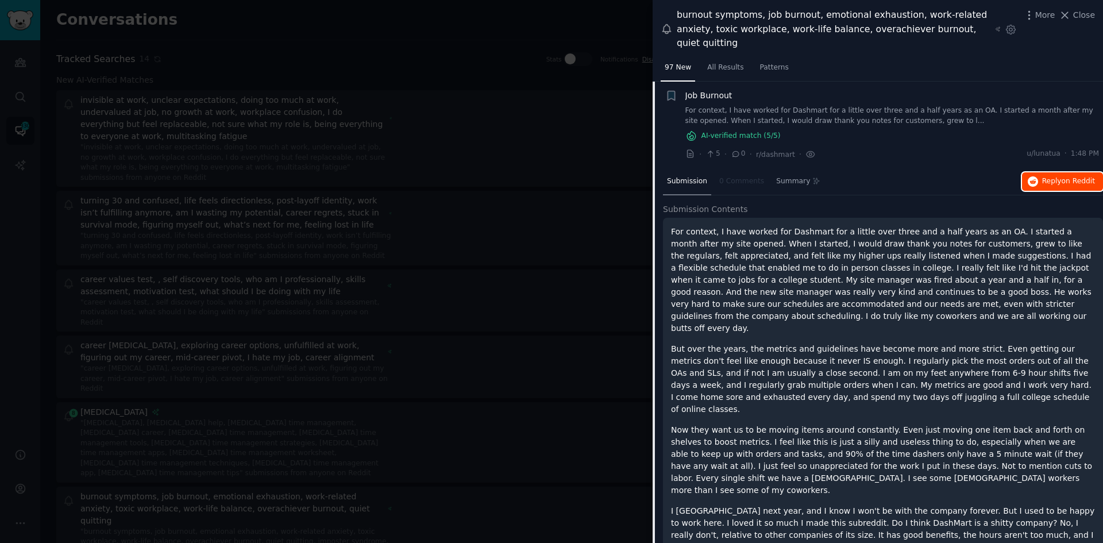
click at [1043, 176] on span "Reply on Reddit" at bounding box center [1068, 181] width 53 height 10
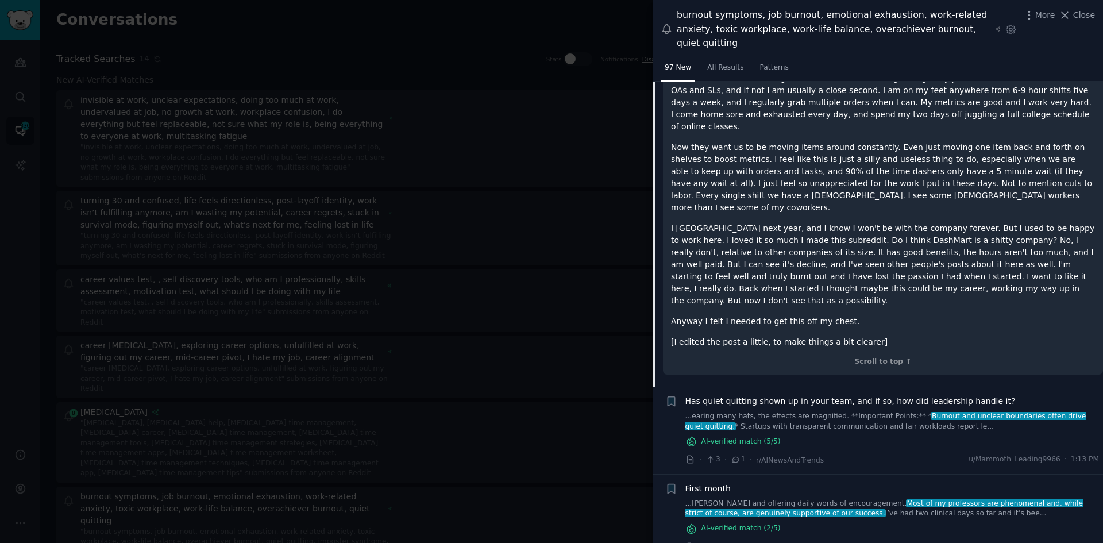
scroll to position [831, 0]
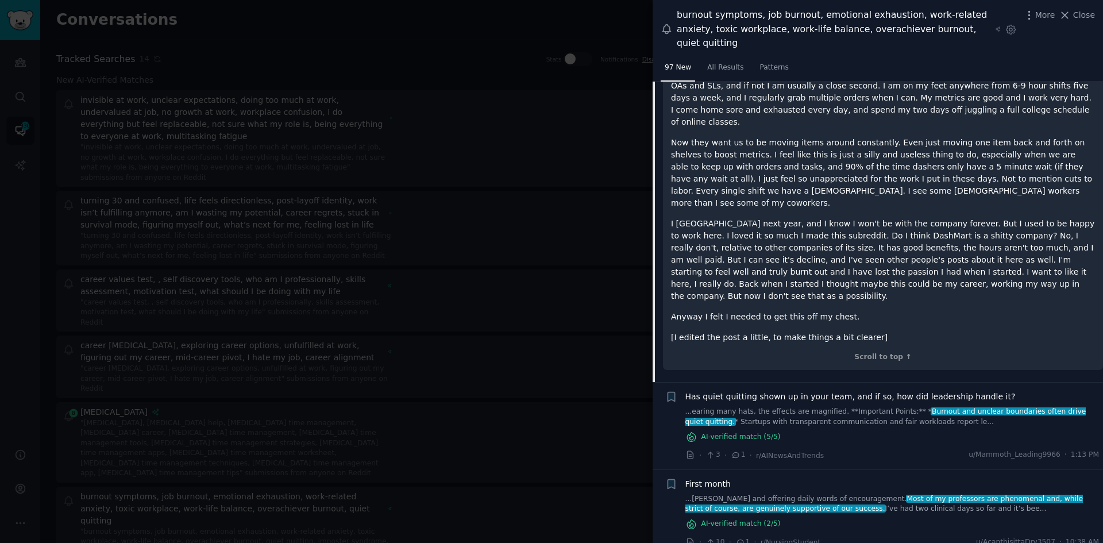
click at [781, 391] on span "Has quiet quitting shown up in your team, and if so, how did leadership handle …" at bounding box center [850, 397] width 330 height 12
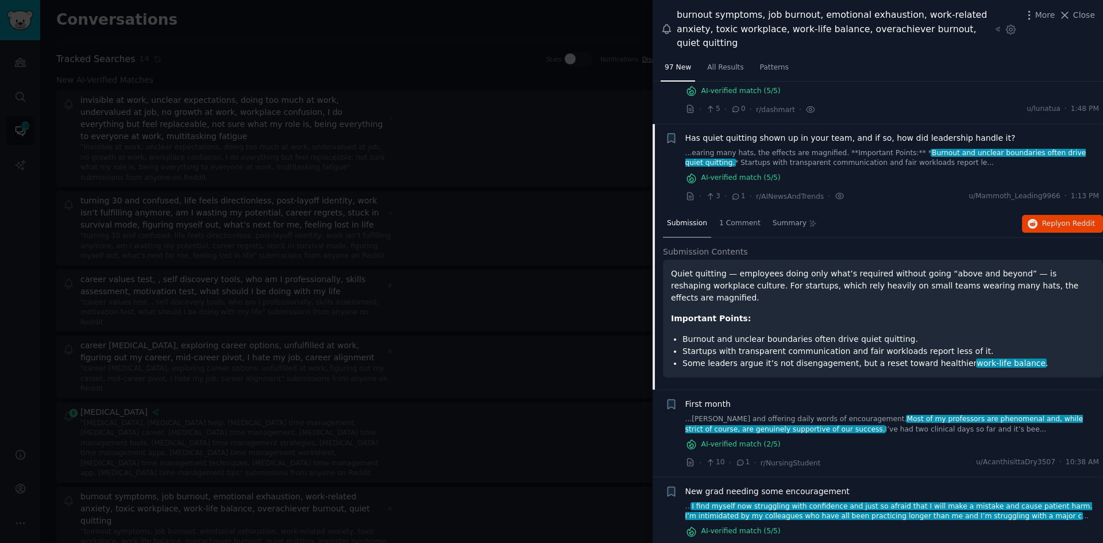
click at [763, 485] on span "New grad needing some encouragement" at bounding box center [767, 491] width 164 height 12
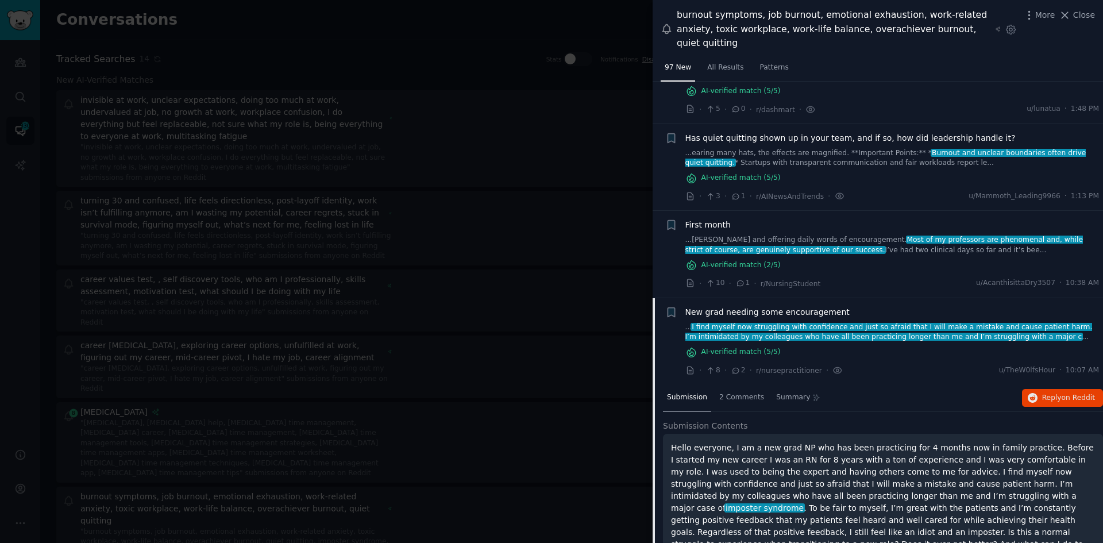
scroll to position [646, 0]
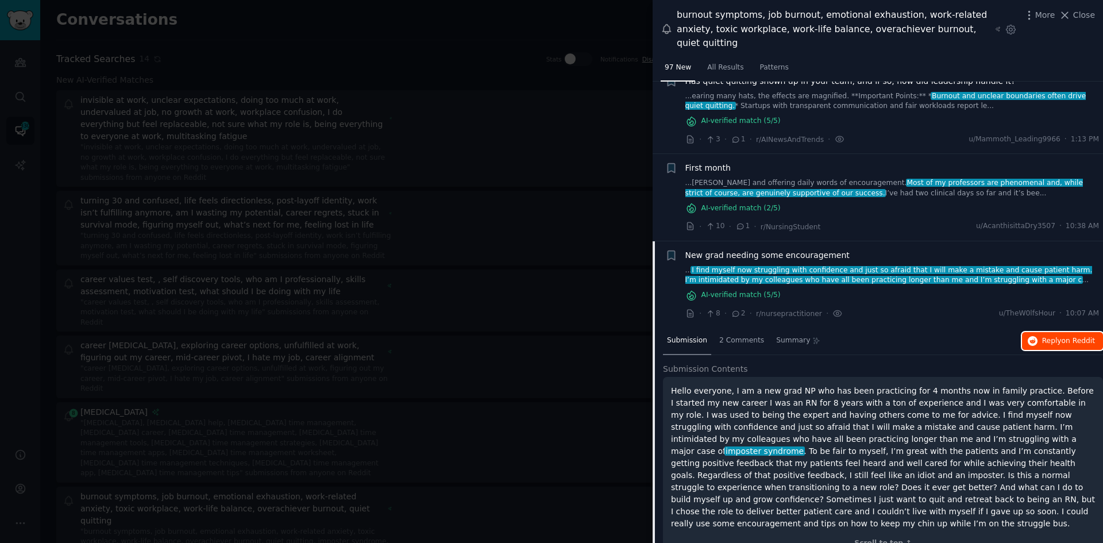
click at [1034, 336] on icon "button" at bounding box center [1033, 341] width 10 height 10
click at [586, 315] on div at bounding box center [551, 271] width 1103 height 543
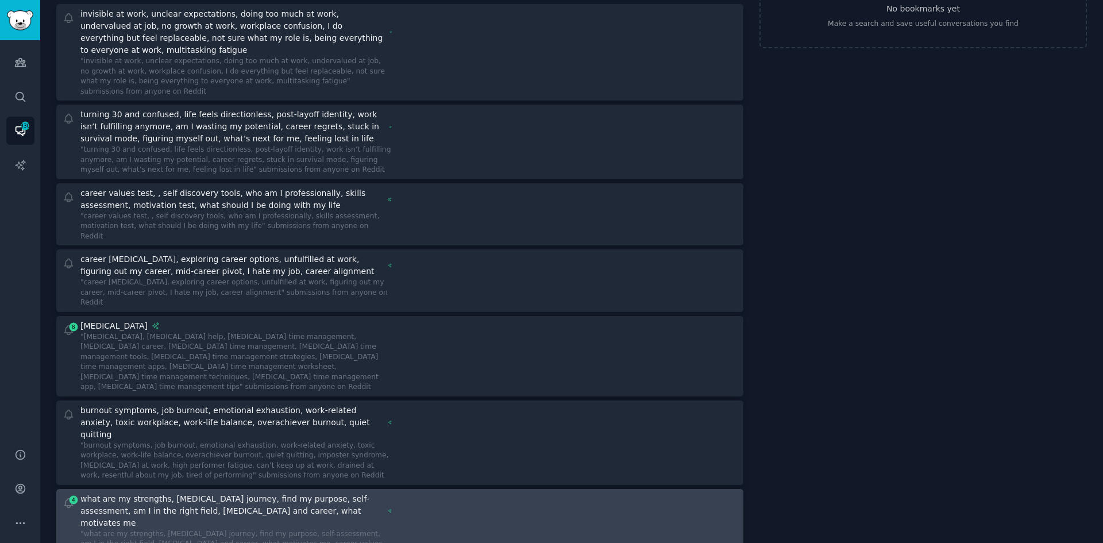
scroll to position [115, 0]
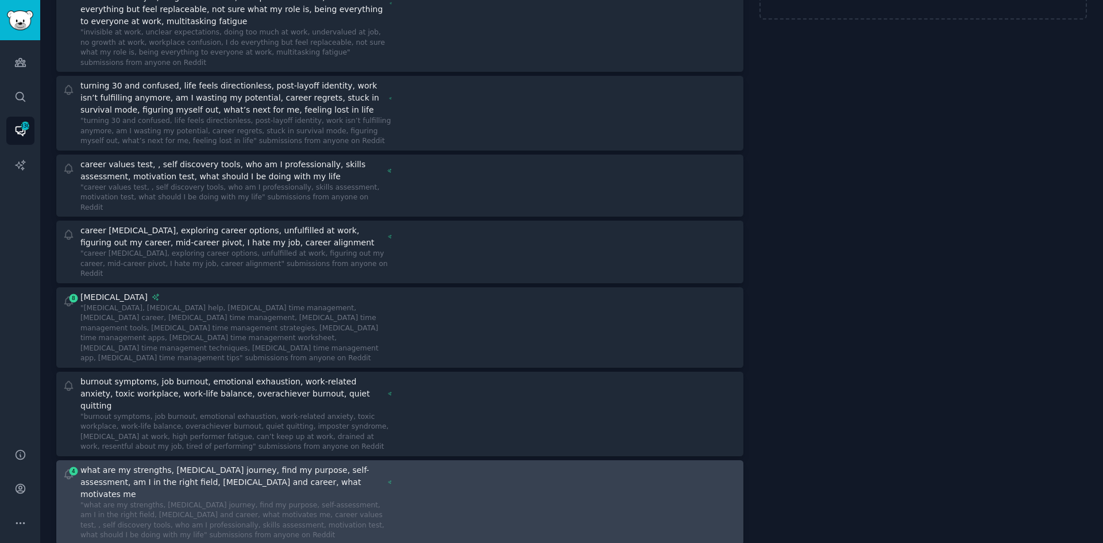
click at [328, 500] on div ""what are my strengths, [MEDICAL_DATA] journey, find my purpose, self-assessmen…" at bounding box center [235, 520] width 311 height 40
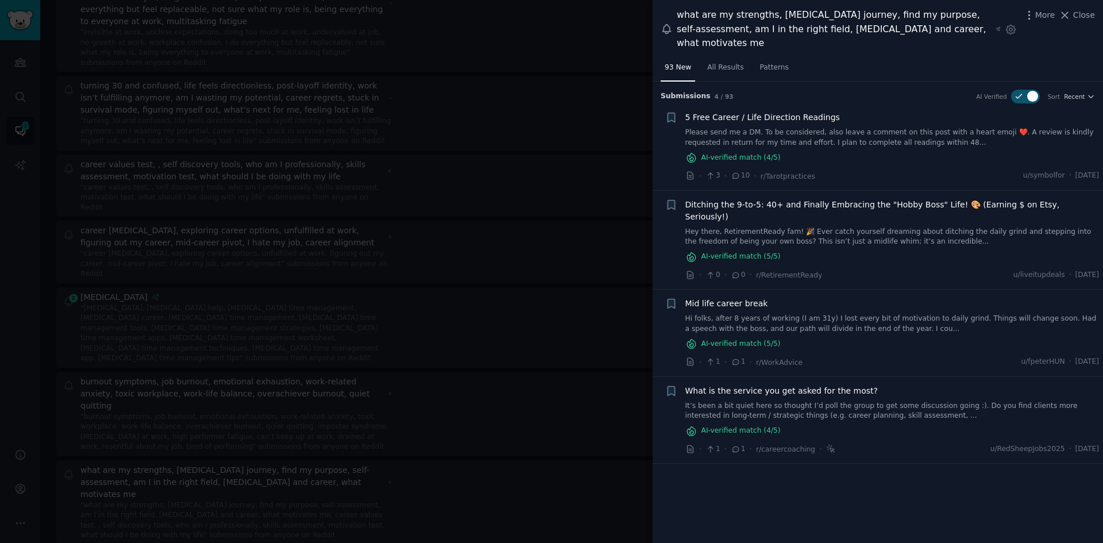
click at [858, 206] on span "Ditching the 9-to-5: 40+ and Finally Embracing the "Hobby Boss" Life! 🎨 (Earnin…" at bounding box center [892, 211] width 414 height 24
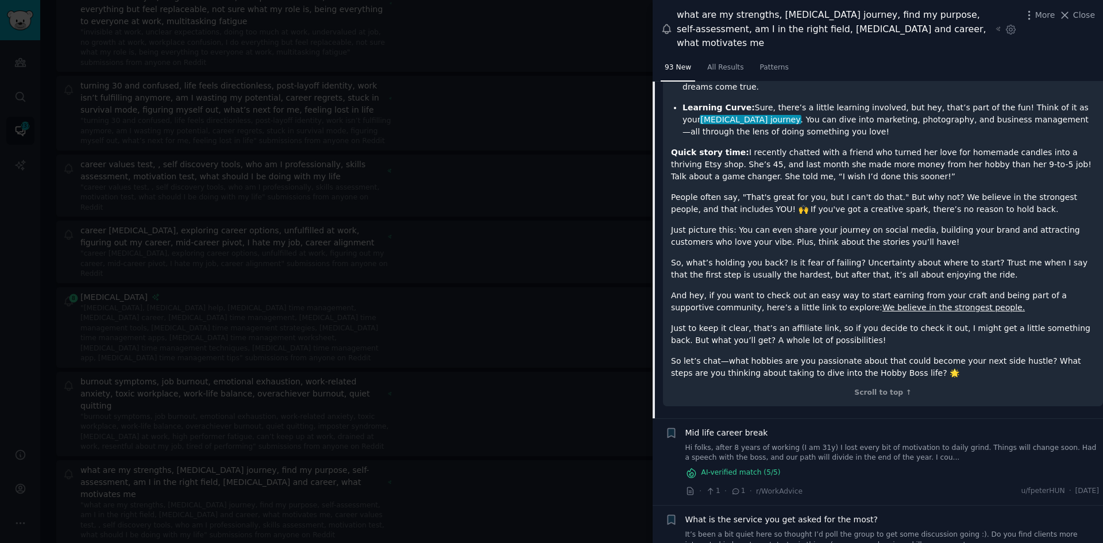
scroll to position [545, 0]
click at [319, 501] on div at bounding box center [551, 271] width 1103 height 543
